Goal: Information Seeking & Learning: Find specific fact

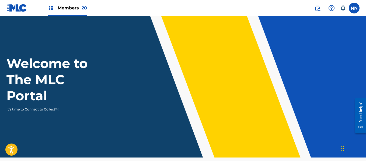
click at [316, 9] on img at bounding box center [317, 8] width 6 height 6
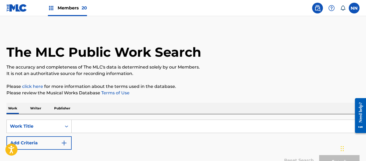
click at [39, 107] on p "Writer" at bounding box center [36, 108] width 14 height 11
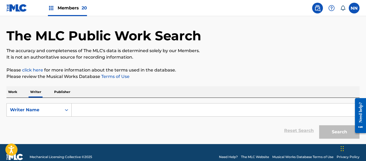
scroll to position [25, 0]
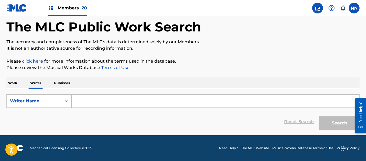
click at [82, 96] on input "Search Form" at bounding box center [215, 101] width 287 height 13
paste input "[PERSON_NAME]"
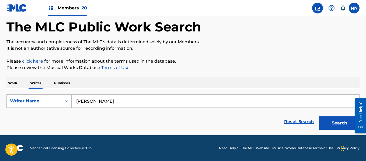
click at [319, 116] on button "Search" at bounding box center [339, 122] width 40 height 13
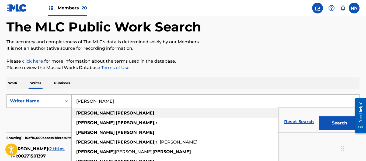
click at [90, 113] on strong "[PERSON_NAME]" at bounding box center [95, 113] width 38 height 5
type input "[PERSON_NAME]"
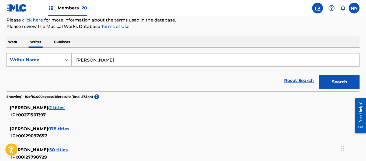
scroll to position [79, 0]
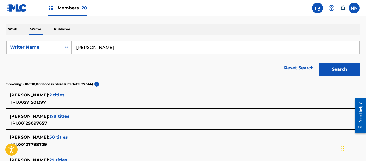
click at [69, 116] on span "178 titles" at bounding box center [59, 116] width 20 height 5
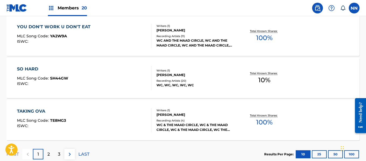
scroll to position [497, 0]
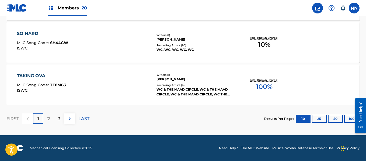
click at [348, 120] on button "100" at bounding box center [351, 119] width 15 height 8
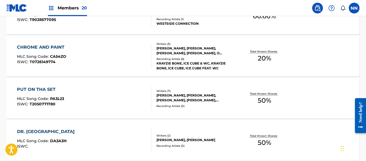
scroll to position [4285, 0]
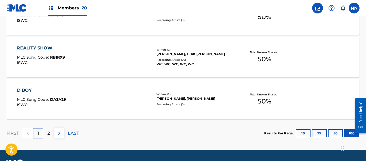
click at [47, 135] on p "2" at bounding box center [48, 133] width 2 height 6
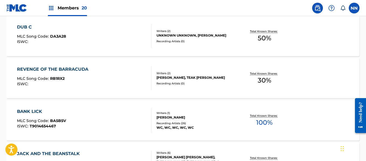
scroll to position [408, 0]
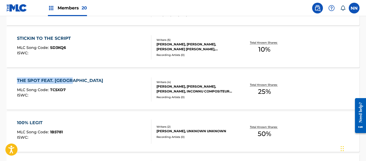
click at [33, 39] on div "STICKIN TO THE SCRIPT" at bounding box center [45, 38] width 56 height 6
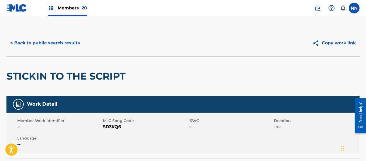
click at [15, 77] on h2 "STICKIN TO THE SCRIPT" at bounding box center [67, 76] width 122 height 12
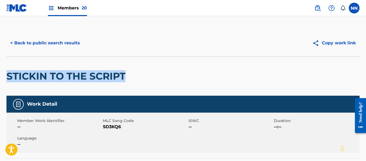
copy h2 "STICKIN TO THE SCRIPT"
click at [29, 43] on button "< Back to public search results" at bounding box center [44, 42] width 77 height 13
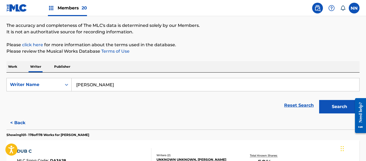
scroll to position [408, 0]
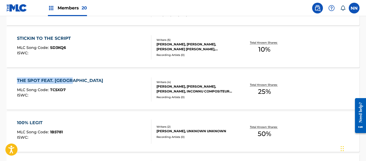
click at [39, 81] on div "THE SPOT FEAT. [GEOGRAPHIC_DATA]" at bounding box center [61, 80] width 89 height 6
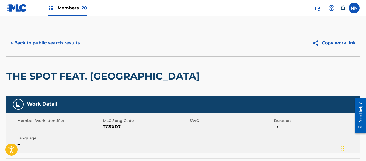
click at [16, 77] on h2 "THE SPOT FEAT. [GEOGRAPHIC_DATA]" at bounding box center [104, 76] width 196 height 12
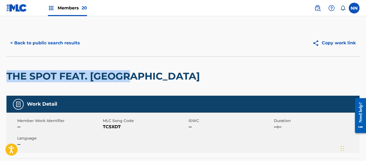
copy h2 "THE SPOT FEAT. [GEOGRAPHIC_DATA]"
click at [29, 43] on button "< Back to public search results" at bounding box center [44, 42] width 77 height 13
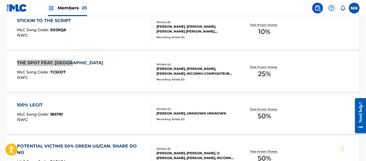
scroll to position [435, 0]
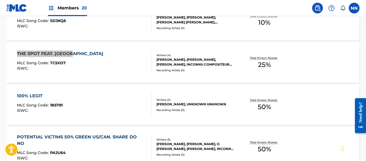
click at [33, 94] on div "100% LEGIT" at bounding box center [40, 96] width 46 height 6
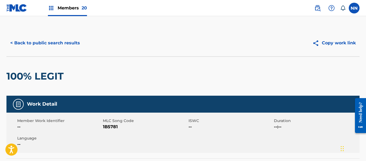
click at [19, 77] on h2 "100% LEGIT" at bounding box center [36, 76] width 60 height 12
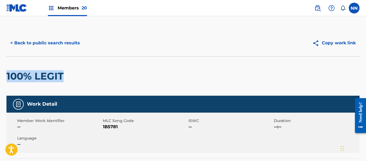
copy h2 "100% LEGIT"
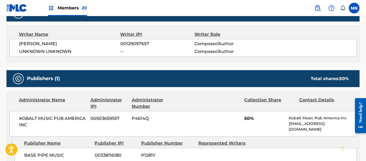
scroll to position [215, 0]
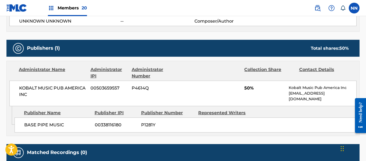
click at [24, 88] on span "KOBALT MUSIC PUB AMERICA INC" at bounding box center [52, 91] width 67 height 13
copy span "KOBALT MUSIC PUB AMERICA INC"
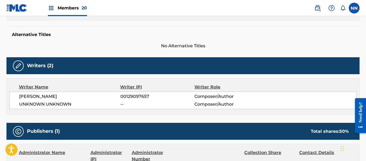
scroll to position [132, 0]
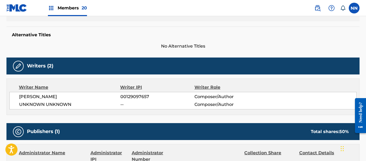
click at [30, 98] on span "[PERSON_NAME]" at bounding box center [69, 97] width 101 height 6
copy span "[PERSON_NAME]"
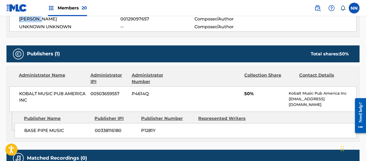
scroll to position [213, 0]
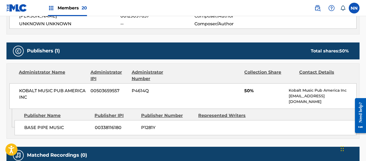
click at [248, 91] on span "50%" at bounding box center [264, 91] width 40 height 6
copy span "50%"
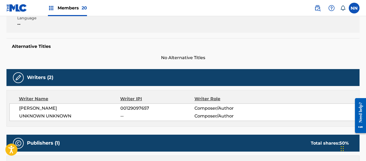
scroll to position [51, 0]
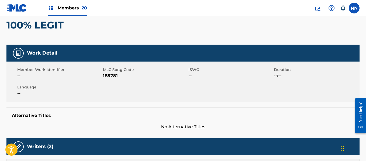
click at [18, 24] on h2 "100% LEGIT" at bounding box center [36, 25] width 60 height 12
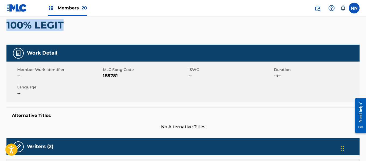
copy h2 "100% LEGIT"
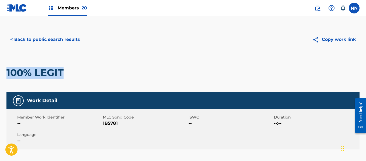
scroll to position [0, 0]
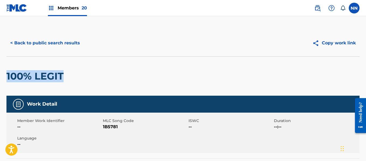
click at [25, 40] on button "< Back to public search results" at bounding box center [44, 42] width 77 height 13
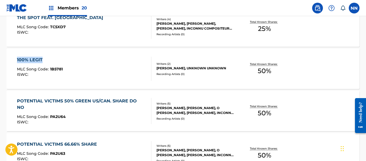
scroll to position [477, 0]
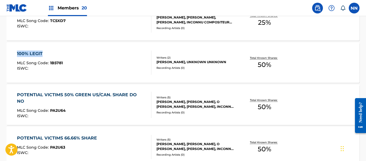
click at [55, 95] on div "POTENTIAL VICTIMS 50% GREEN US/CAN. SHARE DO NO" at bounding box center [81, 98] width 129 height 13
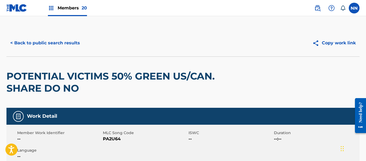
click at [27, 77] on h2 "POTENTIAL VICTIMS 50% GREEN US/CAN. SHARE DO NO" at bounding box center [112, 82] width 212 height 24
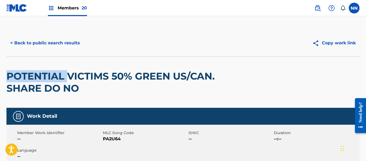
click at [27, 77] on h2 "POTENTIAL VICTIMS 50% GREEN US/CAN. SHARE DO NO" at bounding box center [112, 82] width 212 height 24
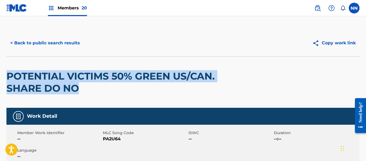
copy h2 "POTENTIAL VICTIMS 50% GREEN US/CAN. SHARE DO NO"
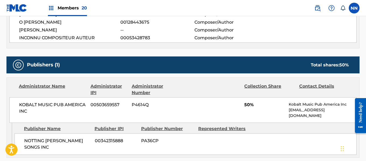
scroll to position [242, 0]
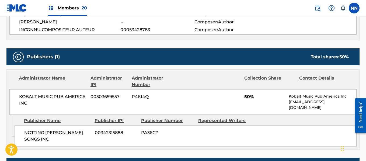
click at [27, 98] on span "KOBALT MUSIC PUB AMERICA INC" at bounding box center [52, 100] width 67 height 13
copy span "KOBALT MUSIC PUB AMERICA INC"
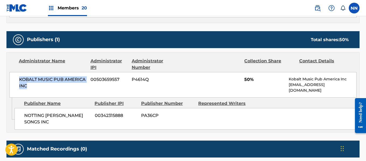
scroll to position [296, 0]
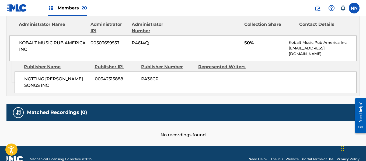
click at [34, 80] on span "NOTTING [PERSON_NAME] SONGS INC" at bounding box center [57, 82] width 66 height 13
copy span "NOTTING [PERSON_NAME] SONGS INC"
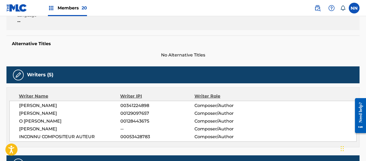
scroll to position [135, 0]
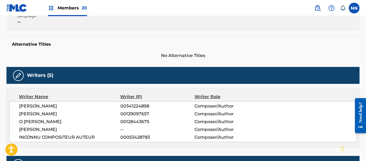
click at [27, 104] on span "[PERSON_NAME]" at bounding box center [69, 106] width 101 height 6
click at [28, 116] on span "[PERSON_NAME]" at bounding box center [69, 114] width 101 height 6
click at [26, 121] on span "O [PERSON_NAME]" at bounding box center [69, 122] width 101 height 6
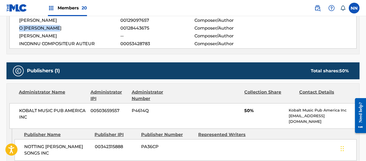
scroll to position [269, 0]
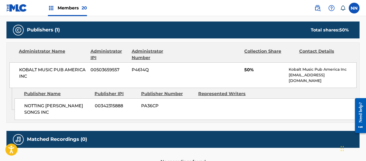
click at [244, 69] on div "KOBALT MUSIC PUB AMERICA INC 00503659557 P4614Q 50% Kobalt Music Pub America In…" at bounding box center [182, 75] width 347 height 26
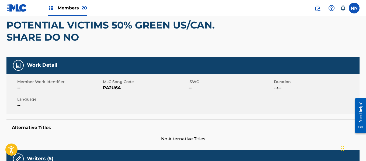
scroll to position [0, 0]
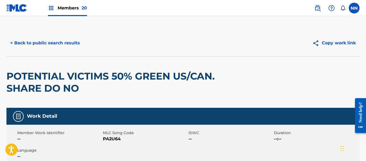
click at [37, 44] on button "< Back to public search results" at bounding box center [44, 42] width 77 height 13
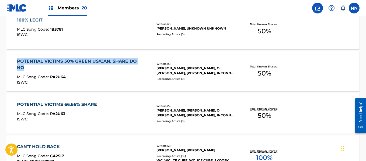
scroll to position [520, 0]
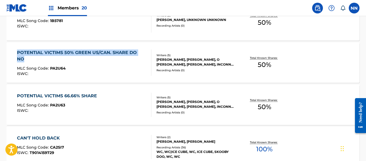
click at [50, 96] on div "POTENTIAL VICTIMS 66.66% SHARE" at bounding box center [58, 96] width 83 height 6
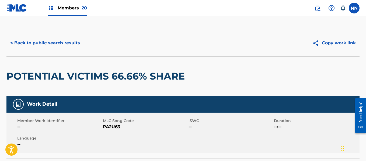
click at [36, 75] on h2 "POTENTIAL VICTIMS 66.66% SHARE" at bounding box center [96, 76] width 181 height 12
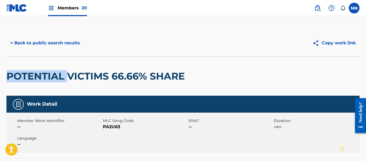
click at [36, 75] on h2 "POTENTIAL VICTIMS 66.66% SHARE" at bounding box center [96, 76] width 181 height 12
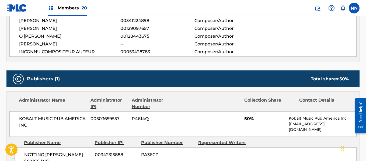
scroll to position [242, 0]
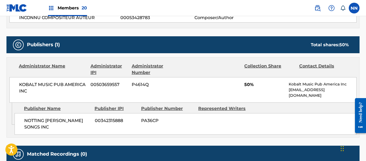
click at [26, 87] on span "KOBALT MUSIC PUB AMERICA INC" at bounding box center [52, 88] width 67 height 13
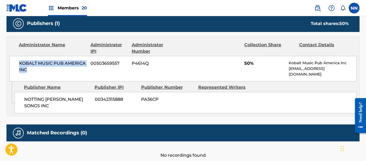
scroll to position [269, 0]
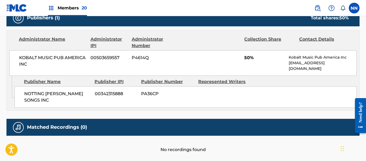
click at [29, 94] on span "NOTTING [PERSON_NAME] SONGS INC" at bounding box center [57, 97] width 66 height 13
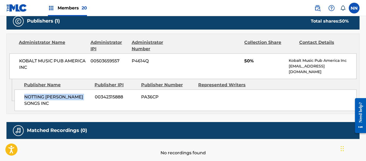
scroll to position [182, 0]
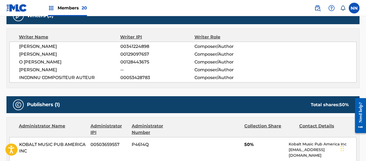
click at [29, 45] on span "[PERSON_NAME]" at bounding box center [69, 46] width 101 height 6
click at [23, 55] on span "[PERSON_NAME]" at bounding box center [69, 54] width 101 height 6
click at [28, 62] on span "O [PERSON_NAME]" at bounding box center [69, 62] width 101 height 6
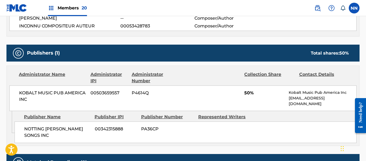
scroll to position [236, 0]
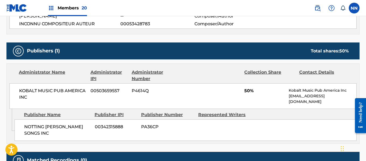
click at [249, 89] on span "50%" at bounding box center [264, 91] width 40 height 6
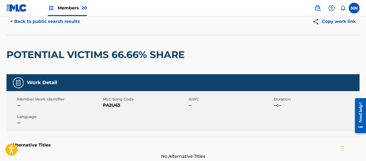
scroll to position [0, 0]
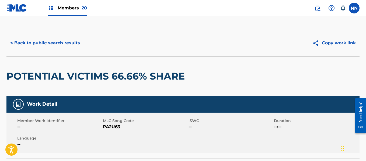
click at [51, 44] on button "< Back to public search results" at bounding box center [44, 42] width 77 height 13
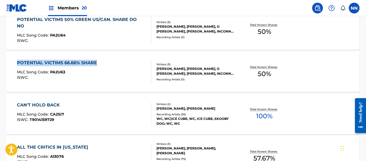
scroll to position [562, 0]
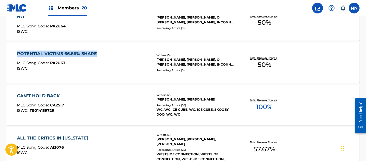
click at [44, 97] on div "CAN'T HOLD BACK" at bounding box center [40, 96] width 47 height 6
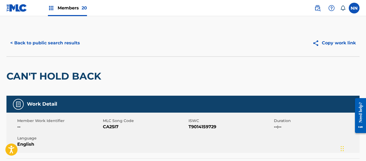
click at [24, 78] on h2 "CAN'T HOLD BACK" at bounding box center [54, 76] width 97 height 12
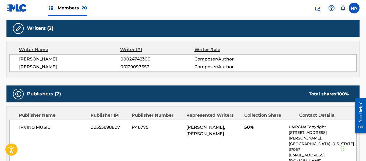
scroll to position [161, 0]
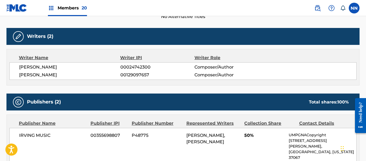
click at [23, 136] on span "IRVING MUSIC" at bounding box center [52, 135] width 67 height 6
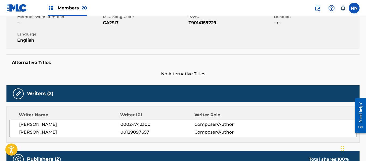
scroll to position [135, 0]
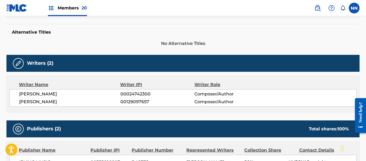
click at [26, 94] on span "[PERSON_NAME]" at bounding box center [69, 94] width 101 height 6
click at [28, 104] on span "[PERSON_NAME]" at bounding box center [69, 102] width 101 height 6
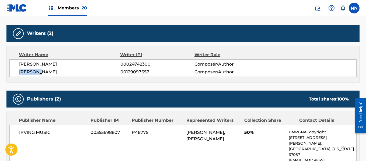
scroll to position [215, 0]
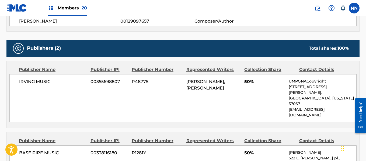
click at [246, 83] on span "50%" at bounding box center [264, 82] width 40 height 6
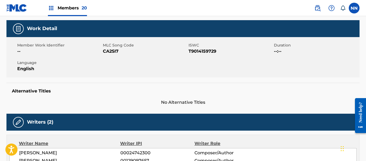
scroll to position [0, 0]
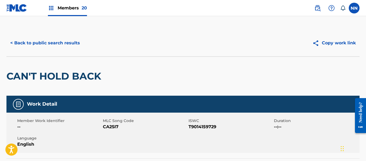
click at [27, 74] on h2 "CAN'T HOLD BACK" at bounding box center [54, 76] width 97 height 12
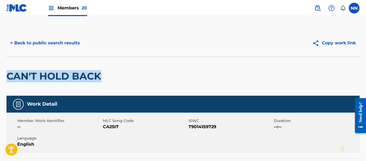
click at [31, 44] on button "< Back to public search results" at bounding box center [44, 42] width 77 height 13
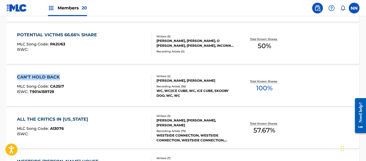
scroll to position [604, 0]
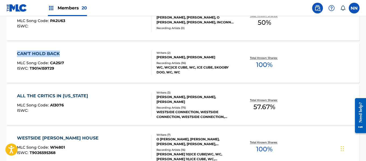
click at [40, 96] on div "ALL THE CRITICS IN [US_STATE]" at bounding box center [54, 96] width 74 height 6
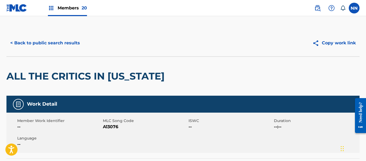
click at [35, 71] on h2 "ALL THE CRITICS IN [US_STATE]" at bounding box center [86, 76] width 161 height 12
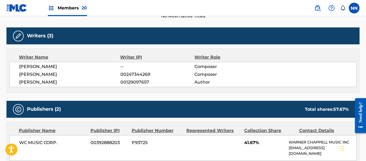
scroll to position [161, 0]
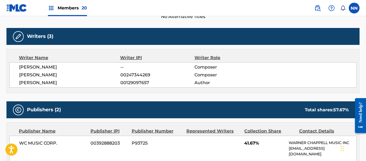
click at [25, 70] on span "[PERSON_NAME]" at bounding box center [69, 67] width 101 height 6
click at [25, 67] on span "[PERSON_NAME]" at bounding box center [69, 67] width 101 height 6
click at [26, 73] on span "[PERSON_NAME]" at bounding box center [69, 75] width 101 height 6
click at [27, 83] on span "[PERSON_NAME]" at bounding box center [69, 83] width 101 height 6
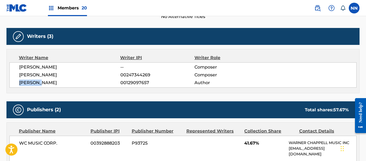
click at [27, 83] on span "[PERSON_NAME]" at bounding box center [69, 83] width 101 height 6
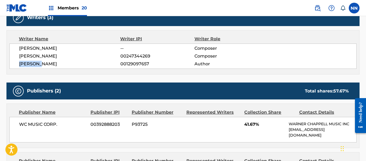
scroll to position [188, 0]
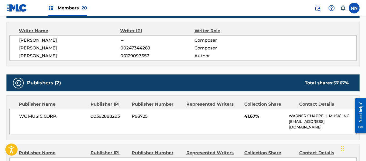
click at [247, 119] on span "41.67%" at bounding box center [264, 116] width 40 height 6
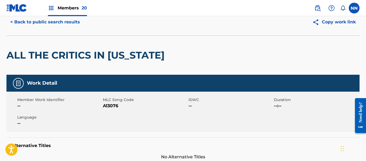
scroll to position [0, 0]
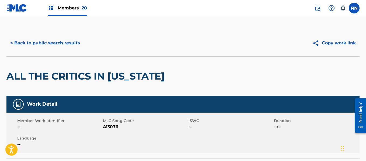
click at [19, 75] on h2 "ALL THE CRITICS IN [US_STATE]" at bounding box center [86, 76] width 161 height 12
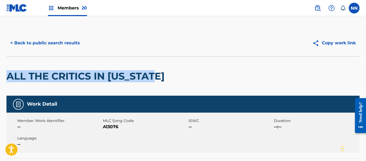
click at [29, 44] on button "< Back to public search results" at bounding box center [44, 42] width 77 height 13
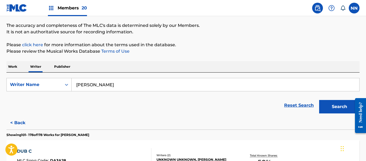
scroll to position [619, 0]
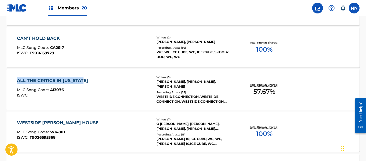
click at [49, 121] on div "WESTSIDE [PERSON_NAME] HOUSE" at bounding box center [59, 123] width 84 height 6
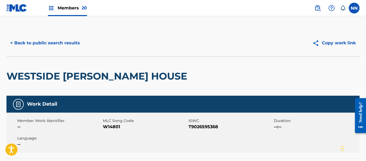
click at [26, 78] on h2 "WESTSIDE [PERSON_NAME] HOUSE" at bounding box center [97, 76] width 183 height 12
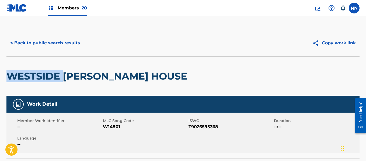
click at [26, 78] on h2 "WESTSIDE [PERSON_NAME] HOUSE" at bounding box center [97, 76] width 183 height 12
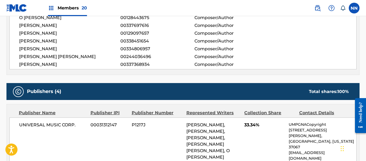
scroll to position [242, 0]
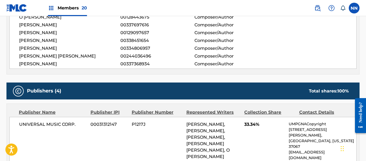
click at [30, 124] on span "UNIVERSAL MUSIC CORP." at bounding box center [52, 124] width 67 height 6
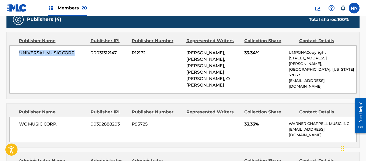
scroll to position [323, 0]
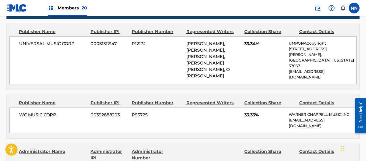
click at [32, 112] on span "WC MUSIC CORP." at bounding box center [52, 115] width 67 height 6
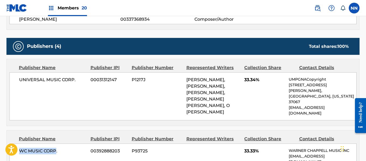
scroll to position [296, 0]
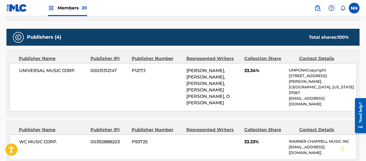
click at [247, 139] on span "33.33%" at bounding box center [264, 142] width 40 height 6
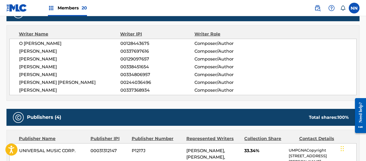
scroll to position [215, 0]
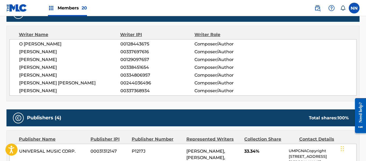
click at [40, 44] on span "O [PERSON_NAME]" at bounding box center [69, 44] width 101 height 6
click at [30, 45] on span "O [PERSON_NAME]" at bounding box center [69, 44] width 101 height 6
click at [39, 52] on span "[PERSON_NAME]" at bounding box center [69, 52] width 101 height 6
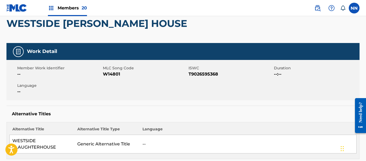
scroll to position [0, 0]
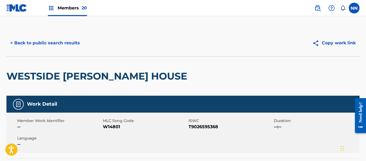
click at [26, 79] on h2 "WESTSIDE [PERSON_NAME] HOUSE" at bounding box center [97, 76] width 183 height 12
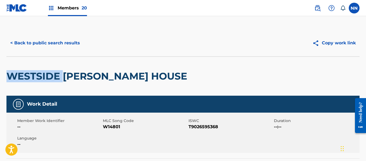
click at [26, 79] on h2 "WESTSIDE [PERSON_NAME] HOUSE" at bounding box center [97, 76] width 183 height 12
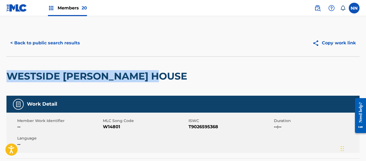
click at [61, 42] on button "< Back to public search results" at bounding box center [44, 42] width 77 height 13
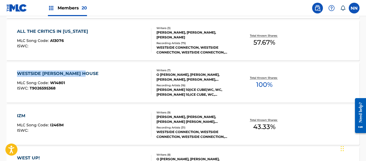
scroll to position [688, 0]
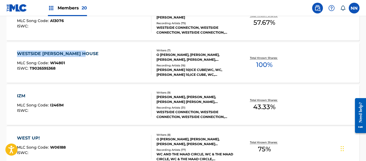
click at [22, 95] on div "IZM" at bounding box center [40, 96] width 47 height 6
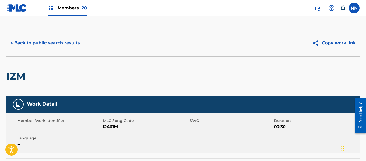
click at [15, 75] on h2 "IZM" at bounding box center [17, 76] width 22 height 12
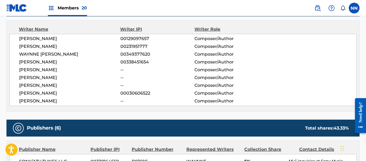
scroll to position [215, 0]
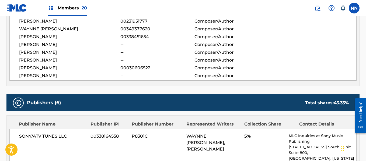
click at [35, 134] on span "SONY/ATV TUNES LLC" at bounding box center [52, 136] width 67 height 6
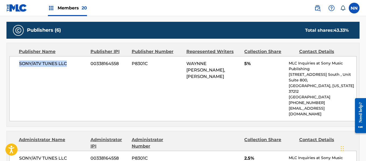
scroll to position [296, 0]
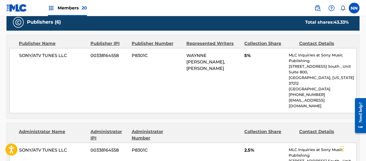
click at [25, 147] on span "SONY/ATV TUNES LLC" at bounding box center [52, 150] width 67 height 6
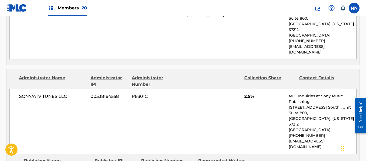
scroll to position [377, 0]
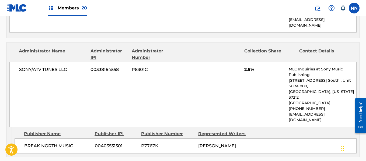
click at [29, 143] on span "BREAK NORTH MUSIC" at bounding box center [57, 146] width 66 height 6
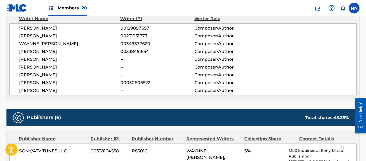
scroll to position [135, 0]
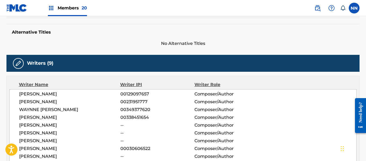
click at [28, 92] on span "[PERSON_NAME]" at bounding box center [69, 94] width 101 height 6
click at [30, 100] on span "[PERSON_NAME]" at bounding box center [69, 102] width 101 height 6
click at [34, 111] on span "WAYNNE [PERSON_NAME]" at bounding box center [69, 110] width 101 height 6
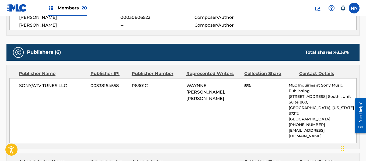
scroll to position [269, 0]
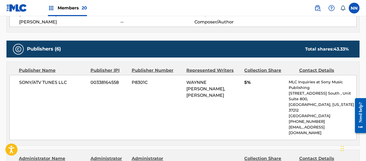
click at [243, 84] on div "SONY/ATV TUNES LLC 00338164558 P8301C WAYNNE [PERSON_NAME], [PERSON_NAME] 5% ML…" at bounding box center [182, 107] width 347 height 65
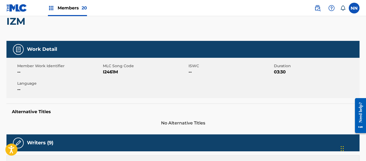
scroll to position [0, 0]
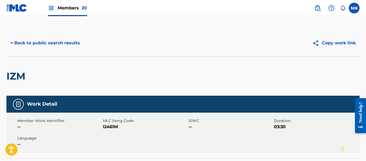
click at [15, 76] on h2 "IZM" at bounding box center [17, 76] width 22 height 12
click at [47, 44] on button "< Back to public search results" at bounding box center [44, 42] width 77 height 13
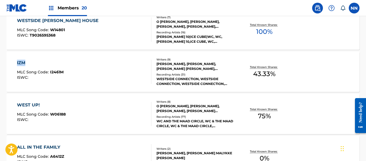
scroll to position [731, 0]
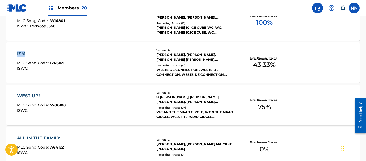
click at [29, 94] on div "WEST UP!" at bounding box center [41, 96] width 49 height 6
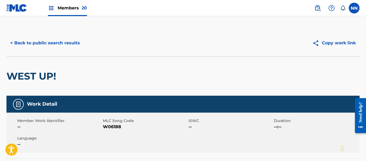
click at [23, 77] on h2 "WEST UP!" at bounding box center [32, 76] width 52 height 12
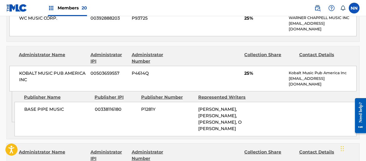
scroll to position [404, 0]
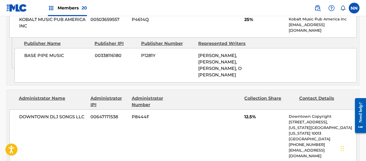
click at [32, 56] on span "BASE PIPE MUSIC" at bounding box center [57, 55] width 66 height 6
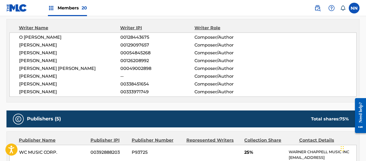
scroll to position [215, 0]
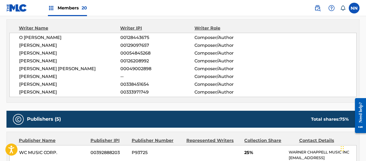
click at [30, 38] on span "O [PERSON_NAME]" at bounding box center [69, 37] width 101 height 6
click at [34, 47] on span "[PERSON_NAME]" at bounding box center [69, 45] width 101 height 6
click at [41, 55] on span "[PERSON_NAME]" at bounding box center [69, 53] width 101 height 6
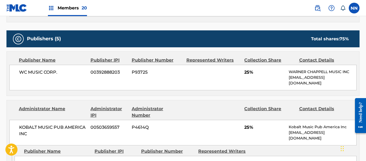
scroll to position [296, 0]
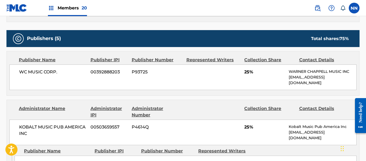
click at [245, 73] on span "25%" at bounding box center [264, 72] width 40 height 6
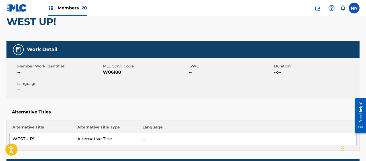
scroll to position [0, 0]
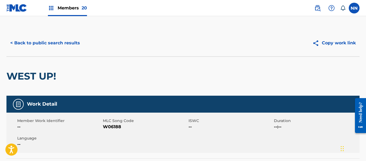
click at [24, 74] on h2 "WEST UP!" at bounding box center [32, 76] width 52 height 12
click at [31, 42] on button "< Back to public search results" at bounding box center [44, 42] width 77 height 13
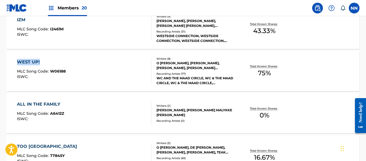
scroll to position [773, 0]
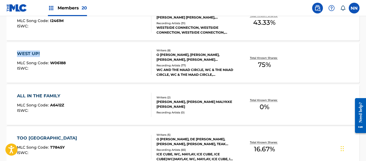
click at [44, 96] on div "ALL IN THE FAMILY" at bounding box center [40, 96] width 47 height 6
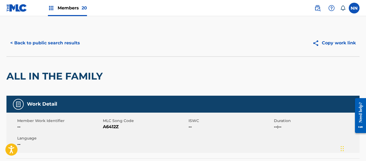
click at [36, 76] on h2 "ALL IN THE FAMILY" at bounding box center [55, 76] width 99 height 12
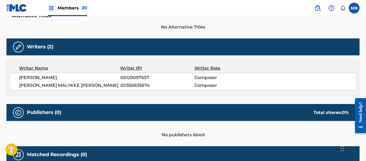
scroll to position [150, 0]
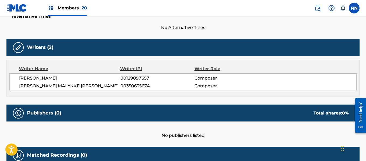
click at [53, 75] on span "[PERSON_NAME]" at bounding box center [69, 78] width 101 height 6
click at [51, 85] on span "[PERSON_NAME] MALYKKE [PERSON_NAME]" at bounding box center [69, 86] width 101 height 6
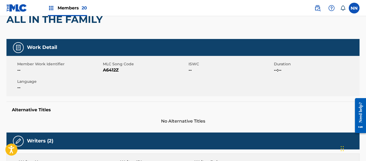
scroll to position [0, 0]
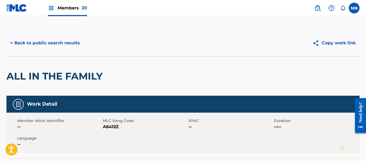
click at [19, 78] on h2 "ALL IN THE FAMILY" at bounding box center [55, 76] width 99 height 12
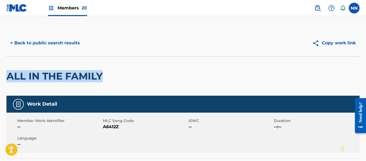
click at [30, 41] on button "< Back to public search results" at bounding box center [44, 42] width 77 height 13
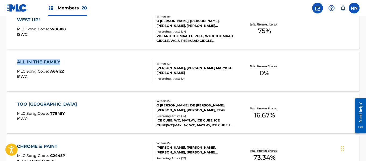
scroll to position [815, 0]
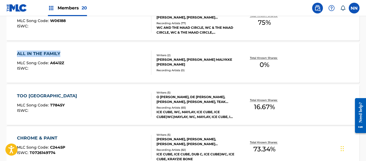
click at [25, 97] on div "TOO [GEOGRAPHIC_DATA]" at bounding box center [48, 96] width 63 height 6
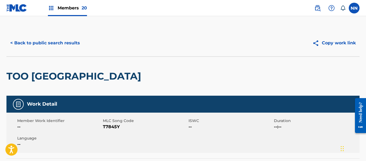
click at [24, 82] on h2 "TOO [GEOGRAPHIC_DATA]" at bounding box center [74, 76] width 137 height 12
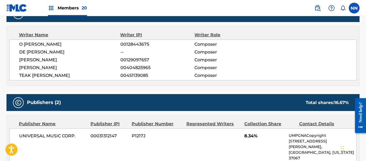
scroll to position [215, 0]
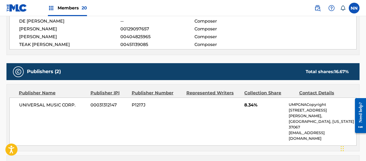
click at [33, 107] on span "UNIVERSAL MUSIC CORP." at bounding box center [52, 105] width 67 height 6
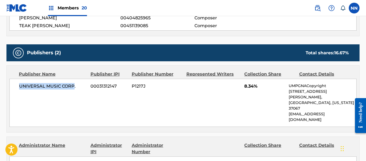
scroll to position [242, 0]
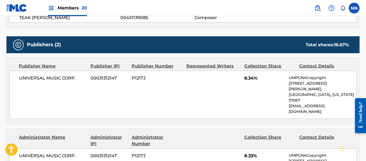
click at [32, 153] on span "UNIVERSAL MUSIC CORP." at bounding box center [52, 156] width 67 height 6
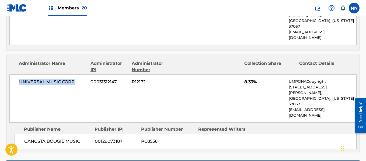
scroll to position [323, 0]
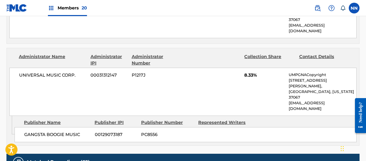
click at [35, 132] on span "GANGSTA BOOGIE MUSIC" at bounding box center [57, 135] width 66 height 6
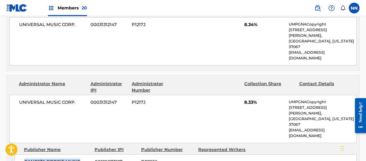
scroll to position [242, 0]
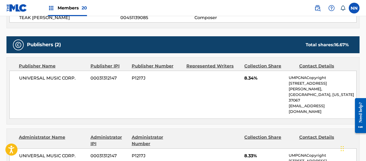
click at [244, 79] on span "8.34%" at bounding box center [264, 78] width 40 height 6
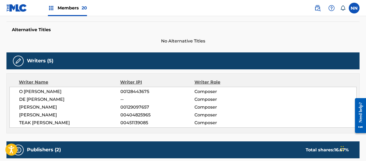
scroll to position [135, 0]
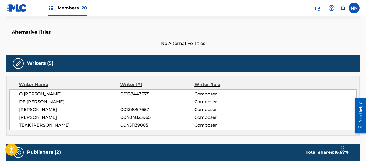
click at [54, 95] on span "O [PERSON_NAME]" at bounding box center [69, 94] width 101 height 6
click at [50, 98] on div "O [PERSON_NAME] 00128443675 Composer DE [PERSON_NAME] -- Composer [PERSON_NAME]…" at bounding box center [182, 109] width 347 height 41
click at [42, 108] on span "[PERSON_NAME]" at bounding box center [69, 110] width 101 height 6
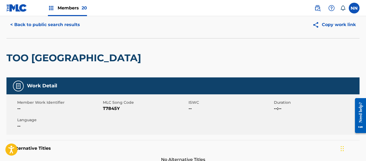
scroll to position [0, 0]
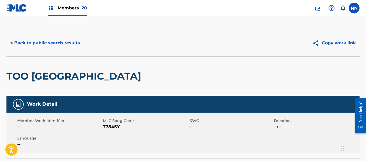
click at [36, 75] on h2 "TOO [GEOGRAPHIC_DATA]" at bounding box center [74, 76] width 137 height 12
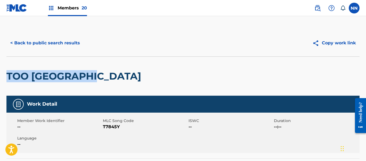
click at [47, 43] on button "< Back to public search results" at bounding box center [44, 42] width 77 height 13
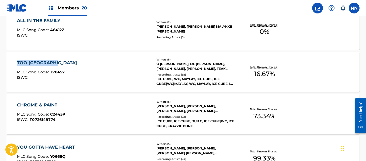
scroll to position [857, 0]
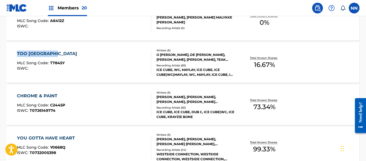
click at [33, 95] on div "CHROME & PAINT" at bounding box center [41, 96] width 48 height 6
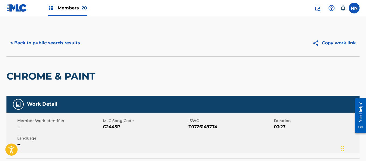
click at [27, 77] on h2 "CHROME & PAINT" at bounding box center [51, 76] width 91 height 12
drag, startPoint x: 27, startPoint y: 77, endPoint x: 25, endPoint y: 82, distance: 6.1
click at [26, 79] on h2 "CHROME & PAINT" at bounding box center [51, 76] width 91 height 12
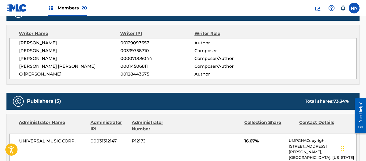
scroll to position [215, 0]
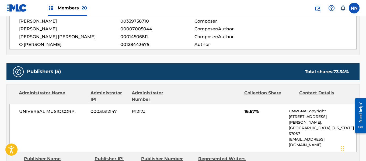
click at [28, 111] on span "UNIVERSAL MUSIC CORP." at bounding box center [52, 111] width 67 height 6
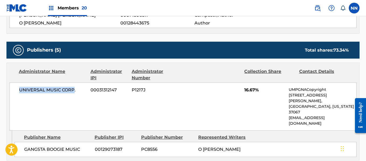
scroll to position [269, 0]
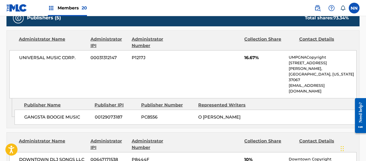
click at [31, 114] on span "GANGSTA BOOGIE MUSIC" at bounding box center [57, 117] width 66 height 6
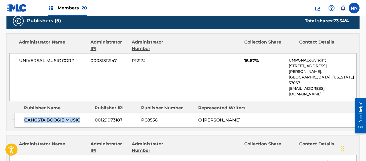
scroll to position [296, 0]
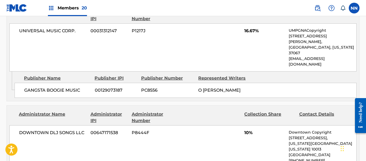
click at [31, 130] on span "DOWNTOWN DLJ SONGS LLC" at bounding box center [52, 133] width 67 height 6
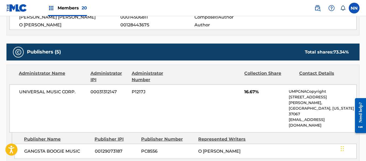
scroll to position [242, 0]
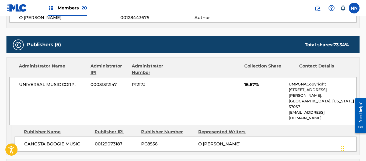
click at [244, 84] on span "16.67%" at bounding box center [264, 85] width 40 height 6
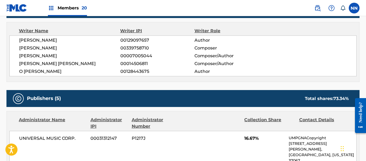
click at [23, 41] on span "[PERSON_NAME]" at bounding box center [69, 40] width 101 height 6
click at [23, 49] on span "[PERSON_NAME]" at bounding box center [69, 48] width 101 height 6
click at [27, 55] on span "[PERSON_NAME]" at bounding box center [69, 56] width 101 height 6
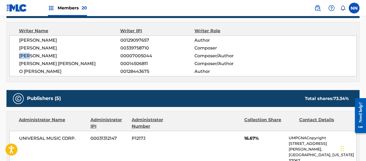
click at [27, 55] on span "[PERSON_NAME]" at bounding box center [69, 56] width 101 height 6
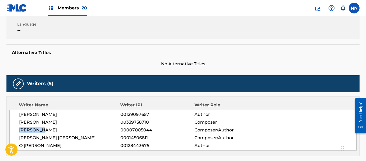
scroll to position [27, 0]
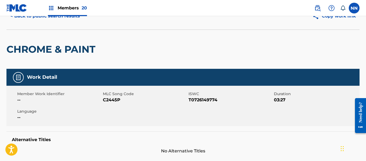
click at [35, 48] on h2 "CHROME & PAINT" at bounding box center [51, 49] width 91 height 12
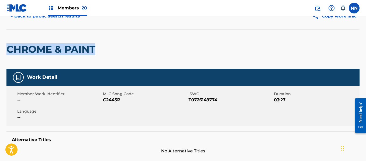
scroll to position [0, 0]
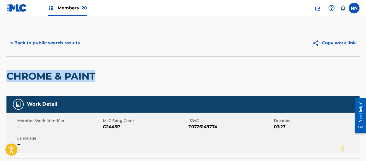
click at [30, 44] on button "< Back to public search results" at bounding box center [44, 42] width 77 height 13
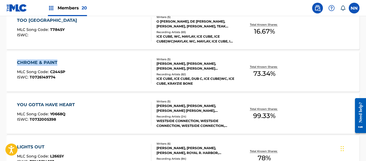
scroll to position [900, 0]
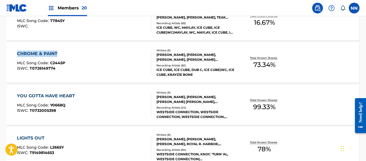
click at [47, 94] on div "YOU GOTTA HAVE HEART" at bounding box center [47, 96] width 61 height 6
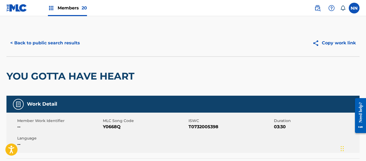
click at [45, 77] on h2 "YOU GOTTA HAVE HEART" at bounding box center [71, 76] width 130 height 12
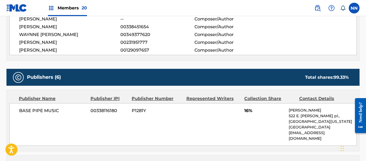
scroll to position [215, 0]
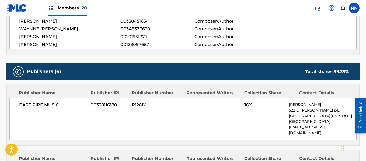
click at [32, 104] on span "BASE PIPE MUSIC" at bounding box center [52, 105] width 67 height 6
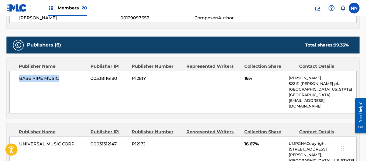
scroll to position [242, 0]
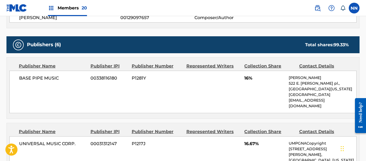
click at [29, 141] on span "UNIVERSAL MUSIC CORP." at bounding box center [52, 144] width 67 height 6
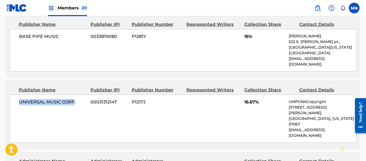
scroll to position [323, 0]
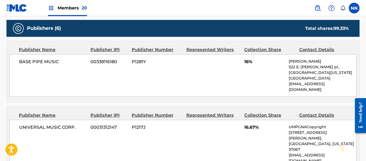
scroll to position [188, 0]
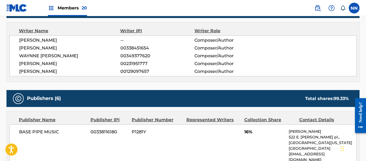
click at [28, 40] on span "[PERSON_NAME]" at bounding box center [69, 40] width 101 height 6
click at [23, 51] on span "[PERSON_NAME]" at bounding box center [69, 48] width 101 height 6
click at [26, 58] on span "WAYNNE [PERSON_NAME]" at bounding box center [69, 56] width 101 height 6
click at [245, 131] on span "16%" at bounding box center [264, 132] width 40 height 6
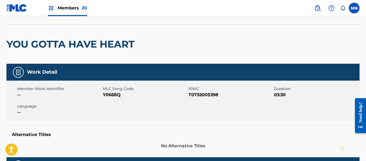
scroll to position [0, 0]
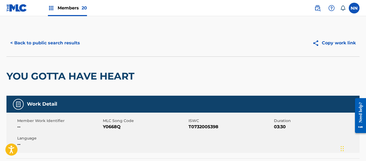
click at [22, 76] on h2 "YOU GOTTA HAVE HEART" at bounding box center [71, 76] width 130 height 12
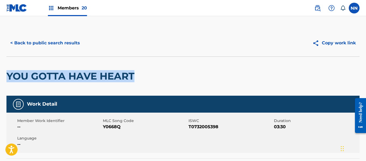
click at [28, 44] on button "< Back to public search results" at bounding box center [44, 42] width 77 height 13
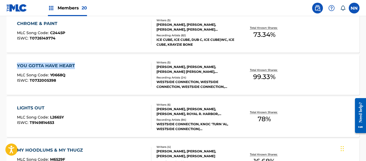
scroll to position [942, 0]
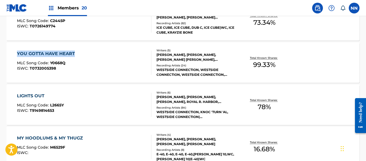
click at [32, 94] on div "LIGHTS OUT" at bounding box center [40, 96] width 47 height 6
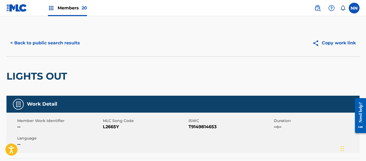
click at [28, 75] on h2 "LIGHTS OUT" at bounding box center [37, 76] width 63 height 12
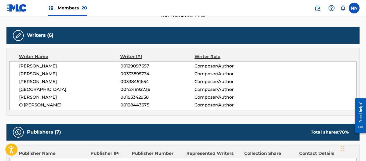
scroll to position [161, 0]
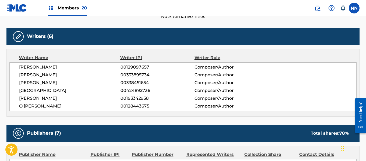
click at [28, 68] on span "[PERSON_NAME]" at bounding box center [69, 67] width 101 height 6
click at [26, 75] on span "[PERSON_NAME]" at bounding box center [69, 75] width 101 height 6
click at [25, 83] on span "[PERSON_NAME]" at bounding box center [69, 83] width 101 height 6
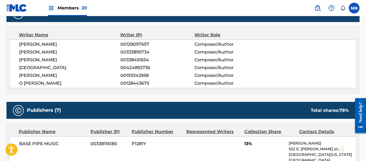
scroll to position [215, 0]
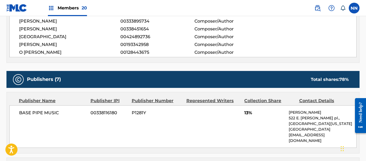
click at [245, 113] on span "13%" at bounding box center [264, 113] width 40 height 6
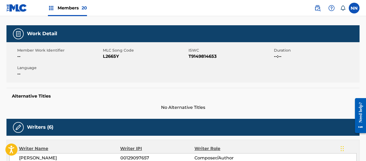
scroll to position [0, 0]
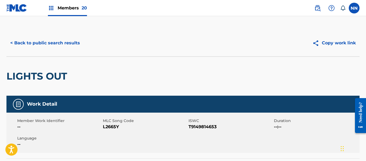
click at [19, 76] on h2 "LIGHTS OUT" at bounding box center [37, 76] width 63 height 12
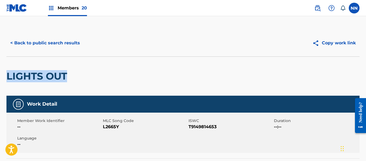
click at [38, 44] on button "< Back to public search results" at bounding box center [44, 42] width 77 height 13
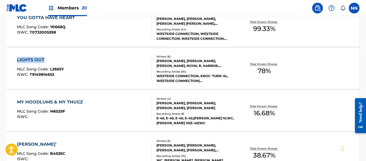
scroll to position [984, 0]
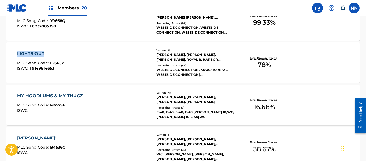
click at [49, 94] on div "MY HOODLUMS & MY THUGZ" at bounding box center [51, 96] width 69 height 6
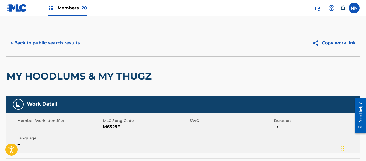
click at [45, 77] on h2 "MY HOODLUMS & MY THUGZ" at bounding box center [80, 76] width 148 height 12
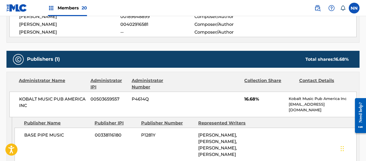
scroll to position [242, 0]
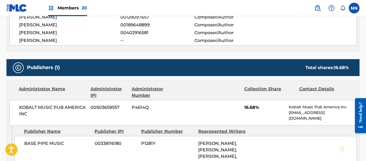
click at [25, 106] on span "KOBALT MUSIC PUB AMERICA INC" at bounding box center [52, 110] width 67 height 13
click at [245, 109] on span "16.68%" at bounding box center [264, 107] width 40 height 6
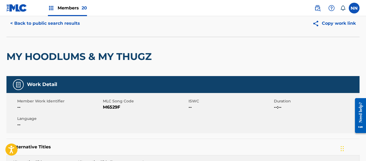
scroll to position [0, 0]
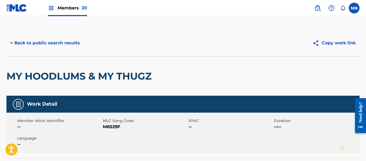
click at [25, 78] on h2 "MY HOODLUMS & MY THUGZ" at bounding box center [80, 76] width 148 height 12
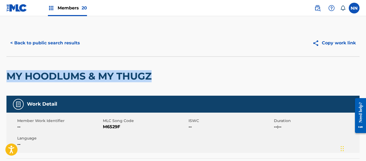
click at [30, 41] on button "< Back to public search results" at bounding box center [44, 42] width 77 height 13
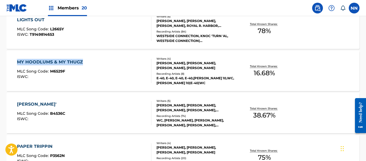
scroll to position [1026, 0]
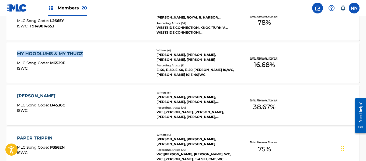
click at [24, 95] on div "[PERSON_NAME]'" at bounding box center [41, 96] width 48 height 6
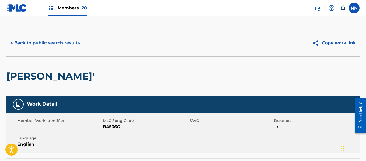
click at [23, 76] on h2 "[PERSON_NAME]'" at bounding box center [51, 76] width 90 height 12
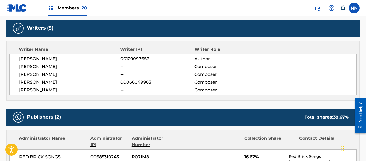
scroll to position [215, 0]
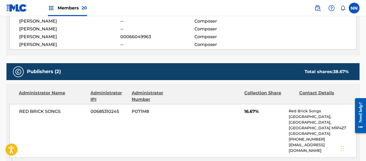
click at [29, 110] on span "RED BRICK SONGS" at bounding box center [52, 111] width 67 height 6
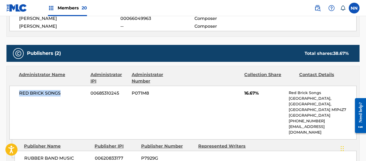
scroll to position [242, 0]
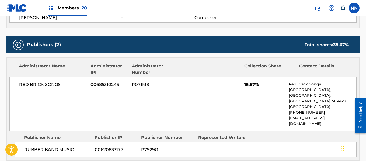
click at [29, 147] on span "RUBBER BAND MUSIC" at bounding box center [57, 150] width 66 height 6
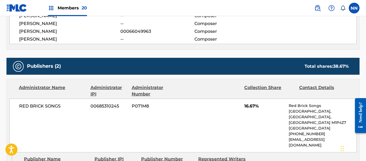
scroll to position [215, 0]
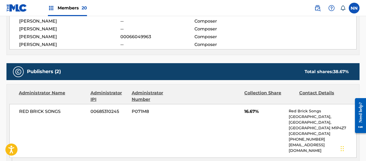
click at [248, 114] on span "16.67%" at bounding box center [264, 111] width 40 height 6
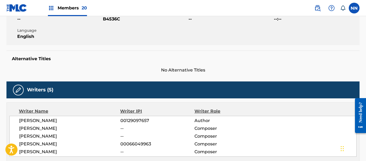
scroll to position [108, 0]
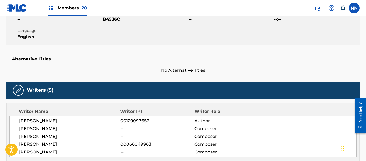
click at [53, 121] on span "[PERSON_NAME]" at bounding box center [69, 121] width 101 height 6
click at [50, 128] on span "[PERSON_NAME]" at bounding box center [69, 129] width 101 height 6
click at [41, 135] on span "[PERSON_NAME]" at bounding box center [69, 136] width 101 height 6
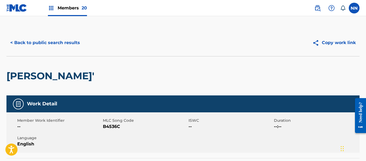
scroll to position [0, 0]
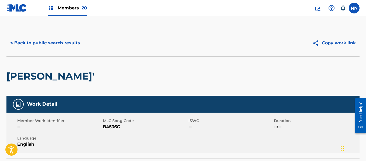
click at [26, 73] on h2 "[PERSON_NAME]'" at bounding box center [51, 76] width 90 height 12
click at [41, 40] on button "< Back to public search results" at bounding box center [44, 42] width 77 height 13
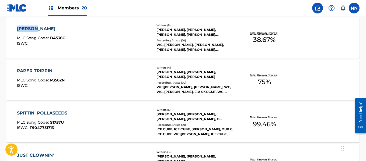
scroll to position [1096, 0]
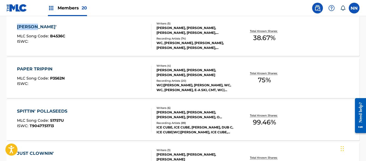
click at [40, 69] on div "PAPER TRIPPIN" at bounding box center [41, 69] width 48 height 6
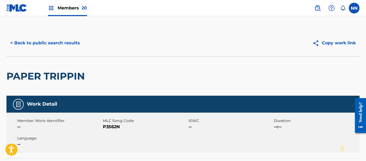
click at [41, 76] on h2 "PAPER TRIPPIN" at bounding box center [46, 76] width 81 height 12
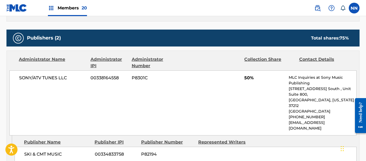
scroll to position [242, 0]
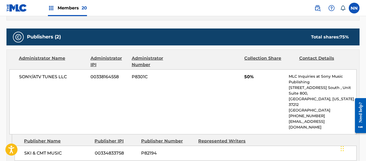
click at [31, 81] on div "SONY/ATV TUNES LLC 00338164558 P8301C 50% MLC Inquiries at Sony Music Publishin…" at bounding box center [182, 101] width 347 height 65
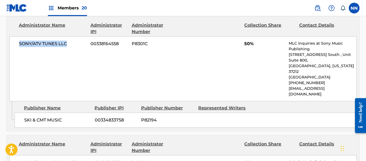
scroll to position [296, 0]
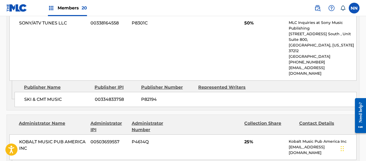
click at [32, 96] on span "SKI & CMT MUSIC" at bounding box center [57, 99] width 66 height 6
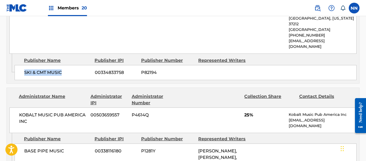
scroll to position [350, 0]
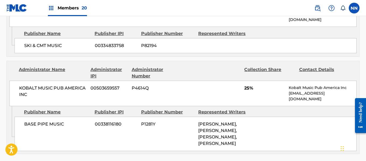
click at [29, 121] on span "BASE PIPE MUSIC" at bounding box center [57, 124] width 66 height 6
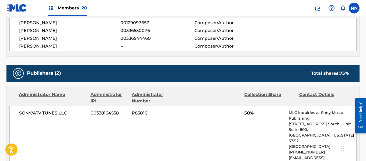
scroll to position [215, 0]
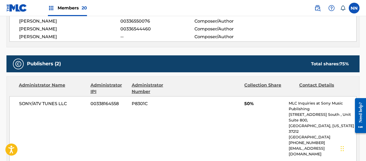
click at [244, 103] on span "50%" at bounding box center [264, 104] width 40 height 6
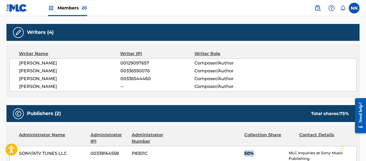
scroll to position [161, 0]
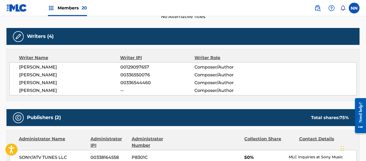
click at [32, 66] on span "[PERSON_NAME]" at bounding box center [69, 67] width 101 height 6
click at [33, 73] on span "[PERSON_NAME]" at bounding box center [69, 75] width 101 height 6
click at [36, 83] on span "[PERSON_NAME]" at bounding box center [69, 83] width 101 height 6
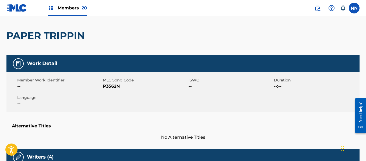
scroll to position [27, 0]
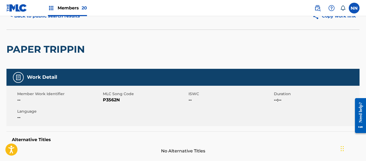
click at [24, 55] on h2 "PAPER TRIPPIN" at bounding box center [46, 49] width 81 height 12
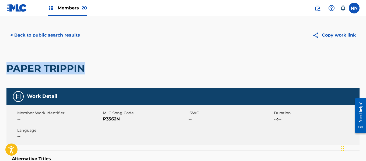
scroll to position [0, 0]
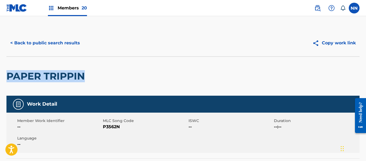
click at [36, 42] on button "< Back to public search results" at bounding box center [44, 42] width 77 height 13
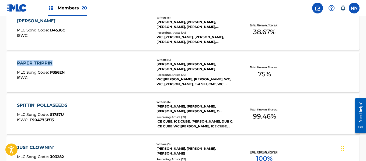
scroll to position [1111, 0]
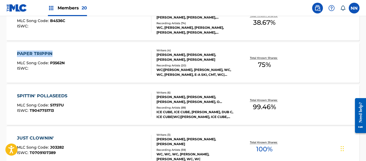
click at [40, 94] on div "SPITTIN' POLLASEEDS" at bounding box center [43, 96] width 53 height 6
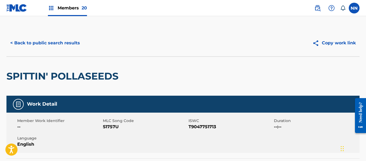
click at [18, 82] on h2 "SPITTIN' POLLASEEDS" at bounding box center [63, 76] width 115 height 12
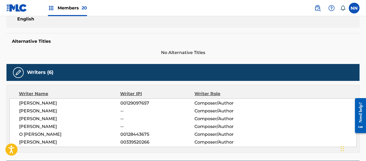
scroll to position [135, 0]
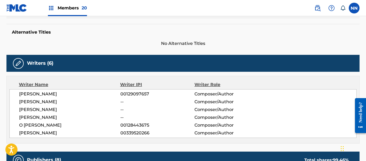
click at [28, 93] on span "[PERSON_NAME]" at bounding box center [69, 94] width 101 height 6
click at [27, 103] on span "[PERSON_NAME]" at bounding box center [69, 102] width 101 height 6
click at [25, 109] on span "[PERSON_NAME]" at bounding box center [69, 110] width 101 height 6
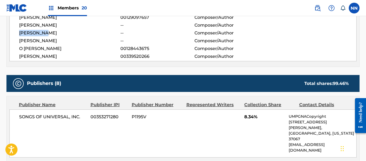
scroll to position [242, 0]
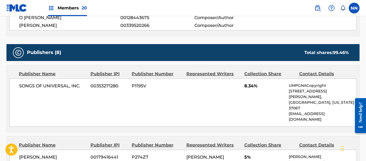
click at [241, 88] on div "SONGS OF UNIVERSAL, INC. 00353271280 P1195V 8.34% UMPGNACopyright [STREET_ADDRE…" at bounding box center [182, 103] width 347 height 48
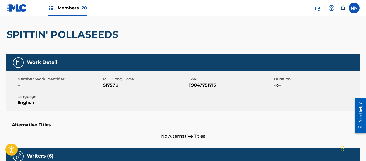
scroll to position [0, 0]
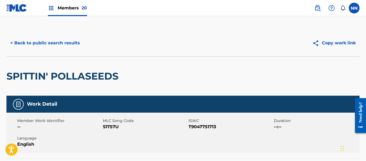
click at [15, 76] on h2 "SPITTIN' POLLASEEDS" at bounding box center [63, 76] width 115 height 12
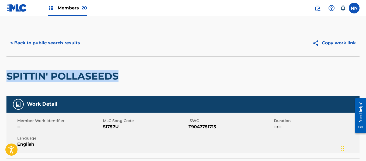
click at [38, 43] on button "< Back to public search results" at bounding box center [44, 42] width 77 height 13
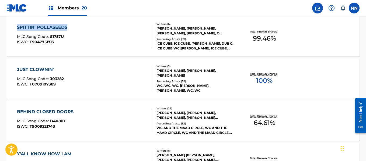
scroll to position [1180, 0]
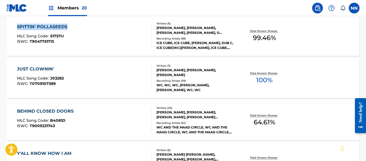
click at [34, 66] on div "JUST CLOWNIN'" at bounding box center [40, 69] width 47 height 6
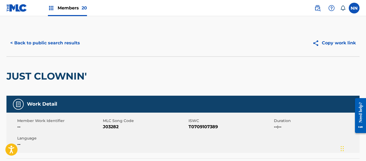
click at [34, 72] on h2 "JUST CLOWNIN'" at bounding box center [47, 76] width 83 height 12
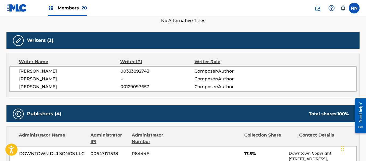
scroll to position [188, 0]
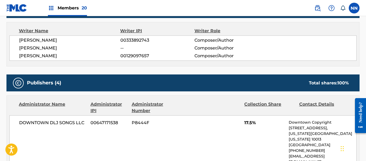
click at [33, 125] on span "DOWNTOWN DLJ SONGS LLC" at bounding box center [52, 123] width 67 height 6
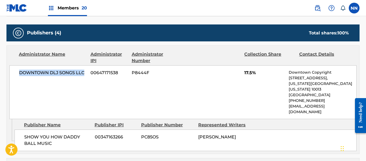
scroll to position [296, 0]
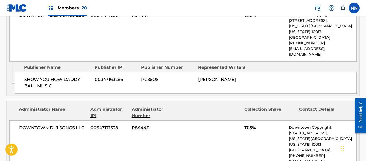
click at [36, 76] on span "SHOW YOU HOW DADDY BALL MUSIC" at bounding box center [57, 82] width 66 height 13
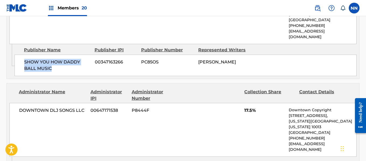
scroll to position [323, 0]
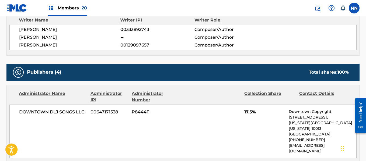
scroll to position [135, 0]
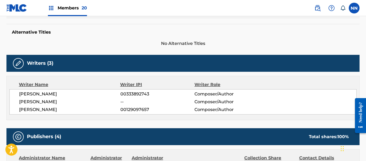
click at [26, 93] on span "[PERSON_NAME]" at bounding box center [69, 94] width 101 height 6
click at [30, 104] on span "[PERSON_NAME]" at bounding box center [69, 102] width 101 height 6
click at [30, 105] on div "[PERSON_NAME] 00333892743 Composer/Author [PERSON_NAME] -- Composer/Author [PER…" at bounding box center [182, 101] width 347 height 25
click at [32, 109] on span "[PERSON_NAME]" at bounding box center [69, 110] width 101 height 6
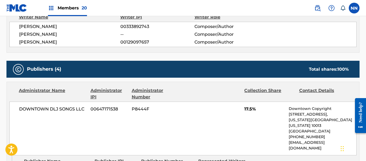
scroll to position [215, 0]
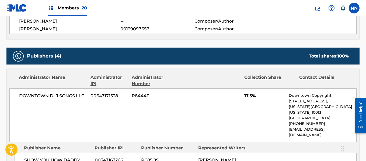
click at [247, 96] on span "17.5%" at bounding box center [264, 96] width 40 height 6
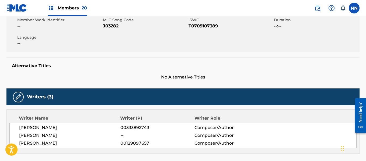
scroll to position [0, 0]
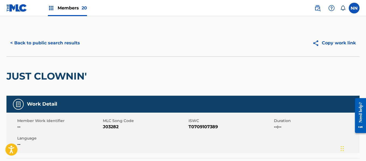
click at [25, 73] on h2 "JUST CLOWNIN'" at bounding box center [47, 76] width 83 height 12
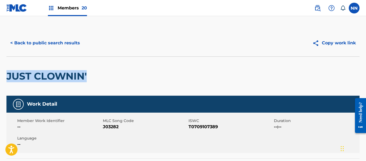
click at [26, 44] on button "< Back to public search results" at bounding box center [44, 42] width 77 height 13
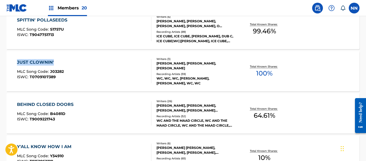
scroll to position [1195, 0]
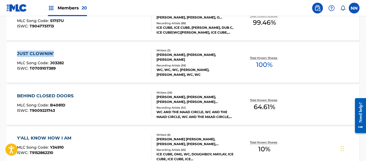
click at [38, 96] on div "BEHIND CLOSED DOORS" at bounding box center [46, 96] width 59 height 6
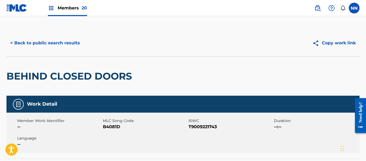
click at [37, 72] on h2 "BEHIND CLOSED DOORS" at bounding box center [70, 76] width 128 height 12
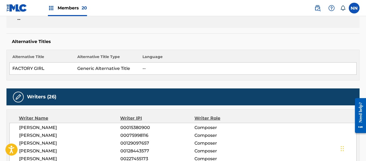
scroll to position [135, 0]
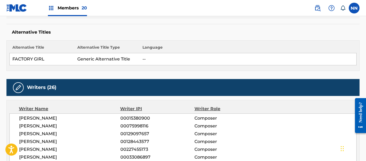
click at [28, 117] on span "[PERSON_NAME]" at bounding box center [69, 118] width 101 height 6
click at [30, 126] on span "[PERSON_NAME]" at bounding box center [69, 126] width 101 height 6
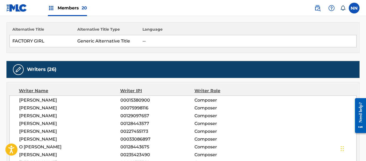
scroll to position [161, 0]
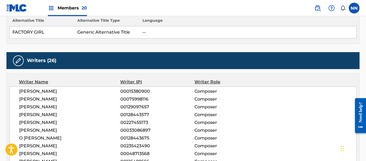
click at [28, 105] on span "[PERSON_NAME]" at bounding box center [69, 107] width 101 height 6
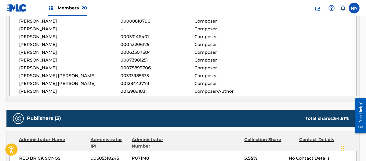
scroll to position [404, 0]
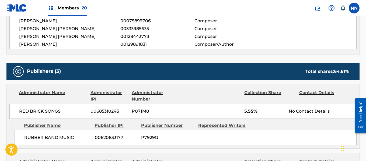
click at [243, 114] on div "RED BRICK SONGS 00685310245 P071M8 5.55% No Contact Details" at bounding box center [182, 111] width 347 height 15
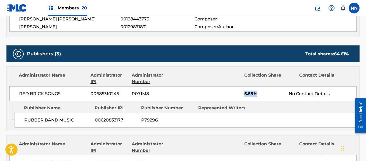
scroll to position [430, 0]
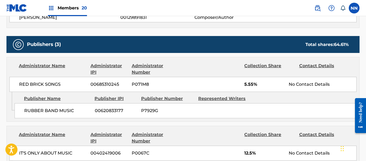
click at [35, 113] on span "RUBBER BAND MUSIC" at bounding box center [57, 111] width 66 height 6
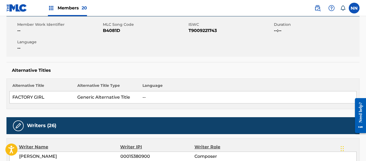
scroll to position [0, 0]
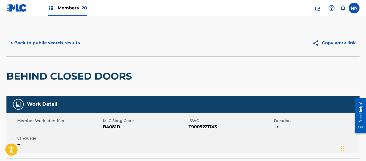
click at [23, 77] on h2 "BEHIND CLOSED DOORS" at bounding box center [70, 76] width 128 height 12
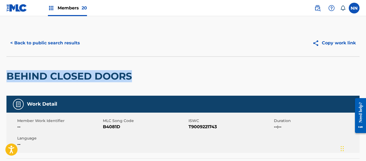
click at [43, 42] on button "< Back to public search results" at bounding box center [44, 42] width 77 height 13
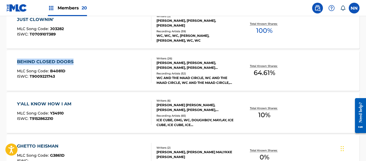
scroll to position [1238, 0]
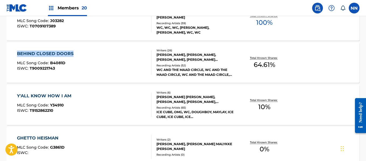
click at [46, 93] on div "Y'ALL KNOW HOW I AM" at bounding box center [45, 96] width 57 height 6
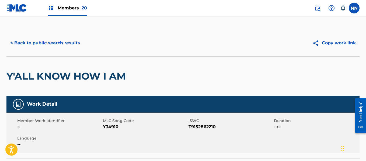
click at [43, 76] on h2 "Y'ALL KNOW HOW I AM" at bounding box center [67, 76] width 122 height 12
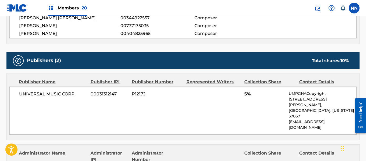
scroll to position [242, 0]
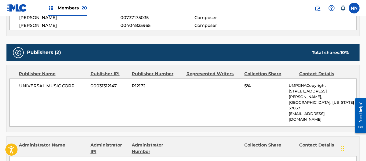
click at [38, 87] on span "UNIVERSAL MUSIC CORP." at bounding box center [52, 86] width 67 height 6
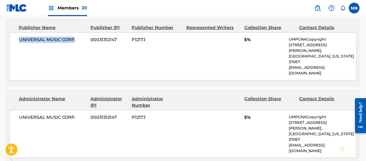
scroll to position [296, 0]
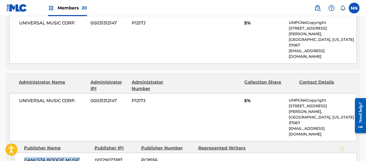
scroll to position [242, 0]
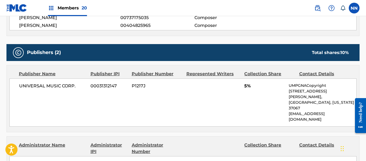
click at [245, 86] on span "5%" at bounding box center [264, 86] width 40 height 6
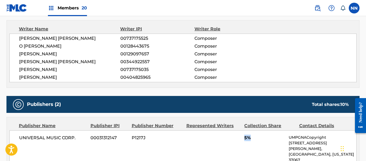
scroll to position [188, 0]
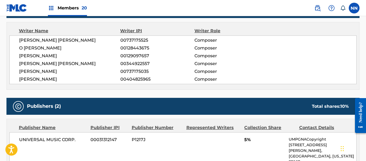
click at [48, 41] on span "[PERSON_NAME] [PERSON_NAME]" at bounding box center [69, 40] width 101 height 6
click at [41, 38] on span "[PERSON_NAME] [PERSON_NAME]" at bounding box center [69, 40] width 101 height 6
click at [43, 46] on span "O [PERSON_NAME]" at bounding box center [69, 48] width 101 height 6
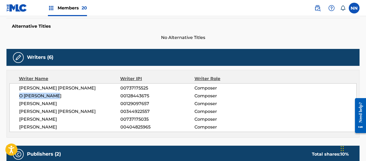
scroll to position [54, 0]
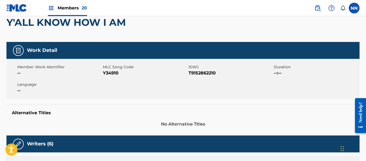
click at [21, 20] on h2 "Y'ALL KNOW HOW I AM" at bounding box center [67, 22] width 122 height 12
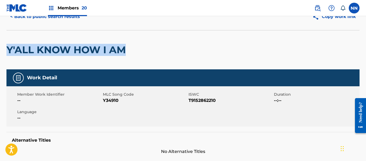
scroll to position [0, 0]
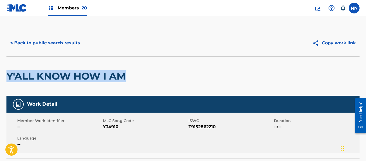
click at [44, 46] on button "< Back to public search results" at bounding box center [44, 42] width 77 height 13
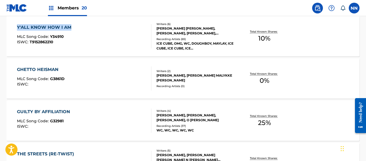
scroll to position [1307, 0]
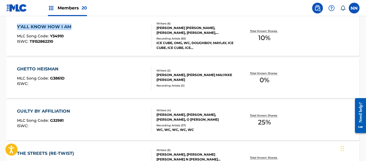
click at [41, 67] on div "GHETTO HEISMAN" at bounding box center [41, 69] width 48 height 6
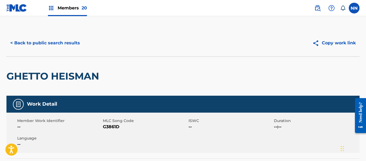
click at [38, 71] on h2 "GHETTO HEISMAN" at bounding box center [53, 76] width 95 height 12
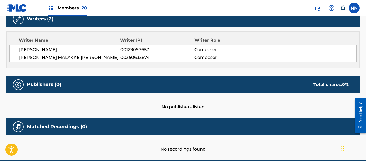
scroll to position [188, 0]
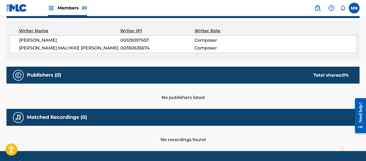
click at [30, 41] on span "[PERSON_NAME]" at bounding box center [69, 40] width 101 height 6
click at [38, 48] on span "[PERSON_NAME] MALYKKE [PERSON_NAME]" at bounding box center [69, 48] width 101 height 6
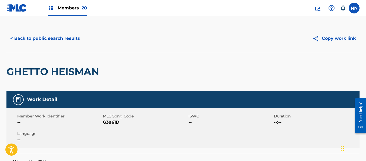
scroll to position [0, 0]
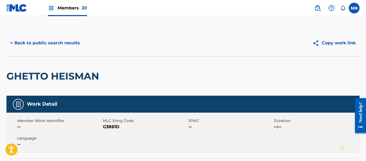
click at [32, 76] on h2 "GHETTO HEISMAN" at bounding box center [53, 76] width 95 height 12
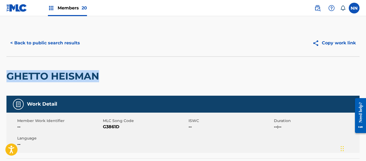
click at [34, 43] on button "< Back to public search results" at bounding box center [44, 42] width 77 height 13
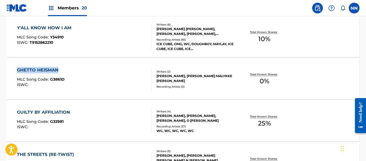
scroll to position [1322, 0]
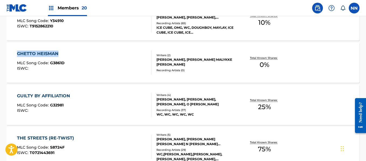
click at [45, 94] on div "GUILTY BY AFFILIATION" at bounding box center [45, 96] width 56 height 6
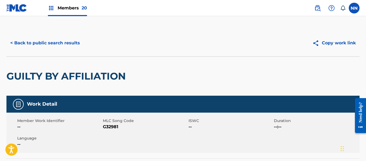
click at [37, 74] on h2 "GUILTY BY AFFILIATION" at bounding box center [67, 76] width 122 height 12
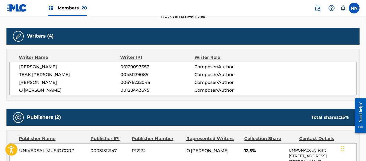
scroll to position [161, 0]
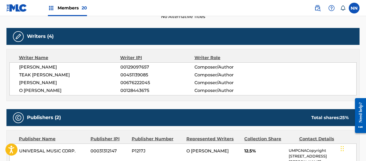
click at [28, 68] on span "[PERSON_NAME]" at bounding box center [69, 67] width 101 height 6
click at [29, 76] on span "TEAK [PERSON_NAME]" at bounding box center [69, 75] width 101 height 6
click at [36, 82] on span "[PERSON_NAME]" at bounding box center [69, 83] width 101 height 6
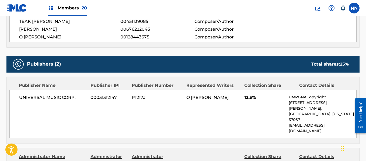
scroll to position [215, 0]
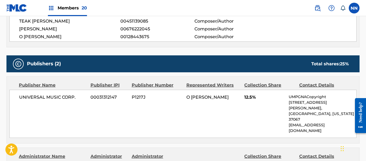
click at [247, 97] on span "12.5%" at bounding box center [264, 97] width 40 height 6
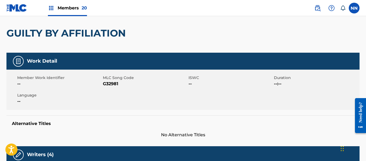
scroll to position [0, 0]
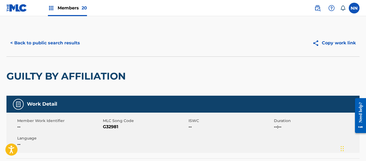
drag, startPoint x: 33, startPoint y: 76, endPoint x: 23, endPoint y: 89, distance: 16.5
click at [29, 80] on h2 "GUILTY BY AFFILIATION" at bounding box center [67, 76] width 122 height 12
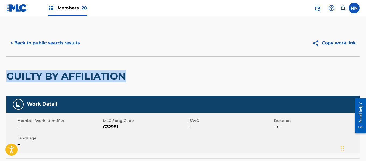
click at [48, 43] on button "< Back to public search results" at bounding box center [44, 42] width 77 height 13
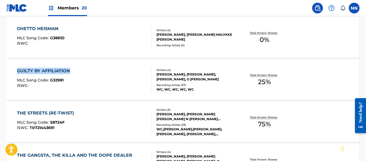
scroll to position [1364, 0]
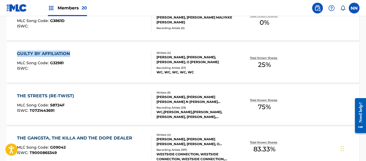
click at [51, 94] on div "THE STREETS (RE-TWIST)" at bounding box center [47, 96] width 60 height 6
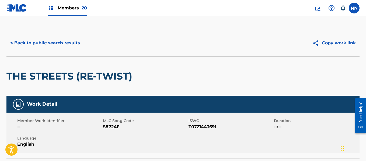
click at [54, 76] on h2 "THE STREETS (RE-TWIST)" at bounding box center [70, 76] width 128 height 12
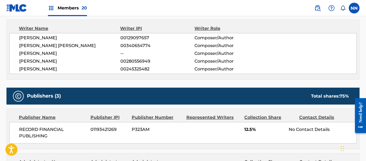
scroll to position [242, 0]
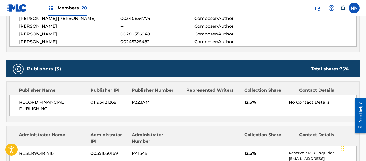
click at [28, 101] on span "RECORD FINANCIAL PUBLISHING" at bounding box center [52, 105] width 67 height 13
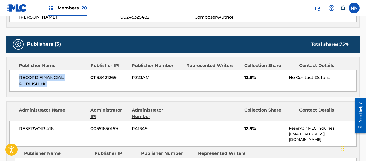
scroll to position [296, 0]
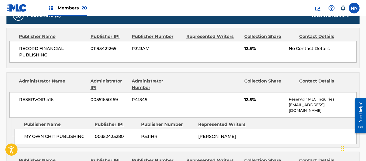
click at [33, 133] on span "MY OWN CHIT PUBLISHING" at bounding box center [57, 136] width 66 height 6
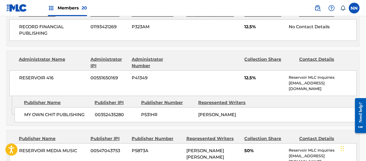
scroll to position [350, 0]
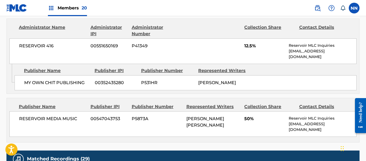
click at [47, 116] on span "RESERVOIR MEDIA MUSIC" at bounding box center [52, 119] width 67 height 6
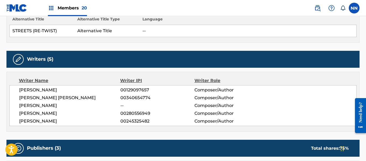
scroll to position [161, 0]
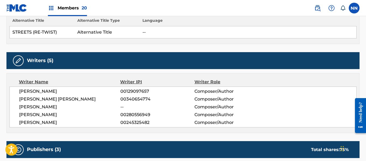
click at [42, 95] on div "[PERSON_NAME] 00129097657 Composer/Author [PERSON_NAME] [PERSON_NAME] 003406547…" at bounding box center [182, 107] width 347 height 41
click at [43, 99] on span "[PERSON_NAME] [PERSON_NAME]" at bounding box center [69, 99] width 101 height 6
click at [41, 105] on span "[PERSON_NAME]" at bounding box center [69, 107] width 101 height 6
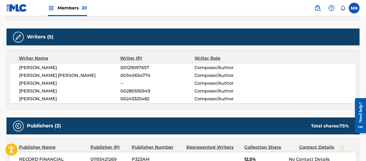
scroll to position [215, 0]
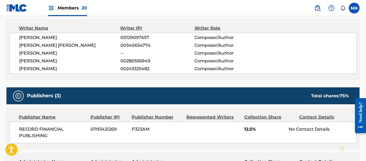
click at [247, 129] on span "12.5%" at bounding box center [264, 129] width 40 height 6
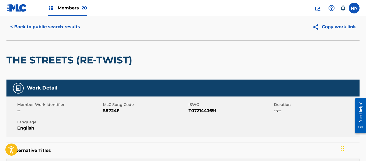
scroll to position [0, 0]
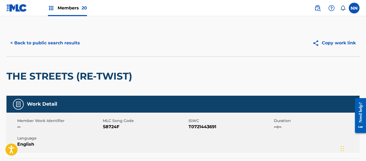
click at [37, 80] on h2 "THE STREETS (RE-TWIST)" at bounding box center [70, 76] width 128 height 12
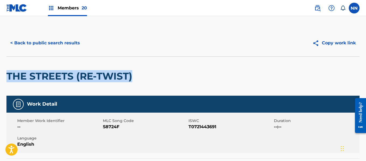
click at [50, 42] on button "< Back to public search results" at bounding box center [44, 42] width 77 height 13
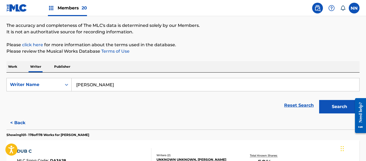
scroll to position [1380, 0]
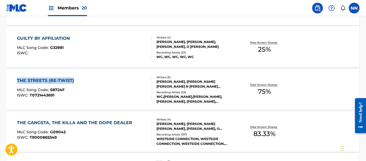
click at [42, 121] on div "THE GANGSTA, THE KILLA AND THE DOPE DEALER" at bounding box center [76, 123] width 118 height 6
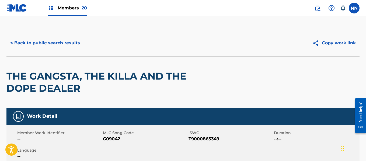
click at [33, 72] on h2 "THE GANGSTA, THE KILLA AND THE DOPE DEALER" at bounding box center [112, 82] width 212 height 24
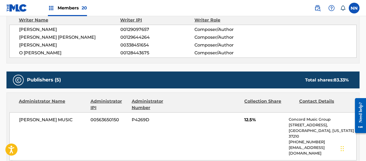
scroll to position [269, 0]
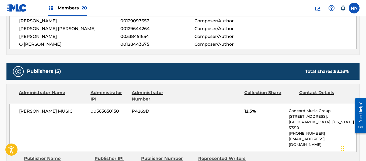
click at [46, 111] on span "[PERSON_NAME] MUSIC" at bounding box center [52, 111] width 67 height 6
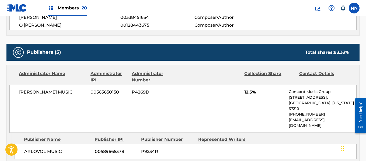
scroll to position [296, 0]
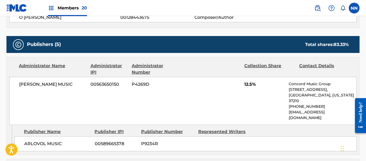
click at [33, 141] on span "ARLOVOL MUSIC" at bounding box center [57, 144] width 66 height 6
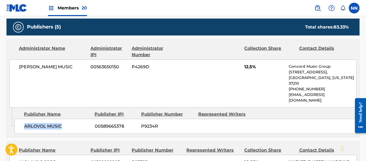
scroll to position [323, 0]
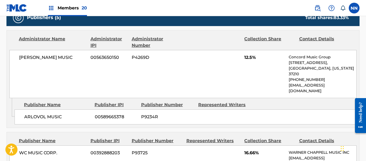
click at [34, 150] on span "WC MUSIC CORP." at bounding box center [52, 153] width 67 height 6
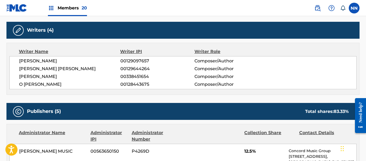
scroll to position [161, 0]
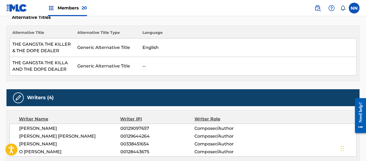
click at [26, 128] on span "[PERSON_NAME]" at bounding box center [69, 128] width 101 height 6
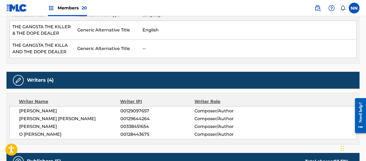
scroll to position [188, 0]
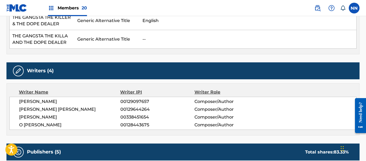
click at [63, 108] on span "[PERSON_NAME] [PERSON_NAME]" at bounding box center [69, 109] width 101 height 6
click at [54, 117] on span "[PERSON_NAME]" at bounding box center [69, 117] width 101 height 6
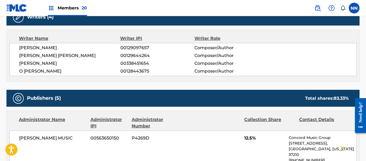
scroll to position [269, 0]
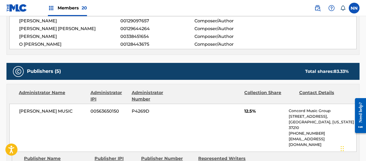
click at [247, 108] on span "12.5%" at bounding box center [264, 111] width 40 height 6
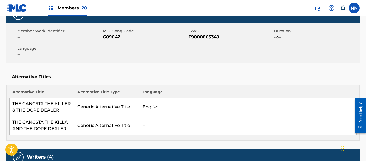
scroll to position [0, 0]
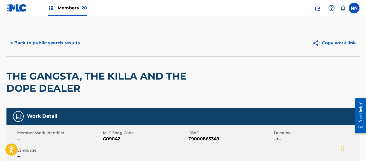
click at [22, 72] on h2 "THE GANGSTA, THE KILLA AND THE DOPE DEALER" at bounding box center [112, 82] width 212 height 24
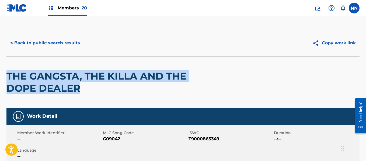
click at [38, 43] on button "< Back to public search results" at bounding box center [44, 42] width 77 height 13
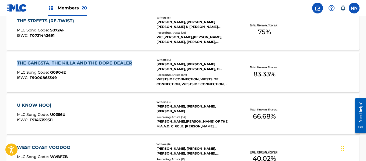
scroll to position [1449, 0]
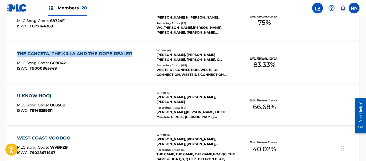
click at [36, 95] on div "U KNOW HOO|" at bounding box center [41, 96] width 48 height 6
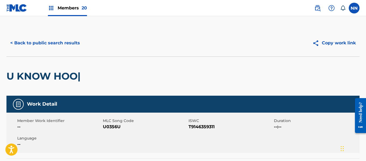
click at [34, 76] on h2 "U KNOW HOO|" at bounding box center [44, 76] width 77 height 12
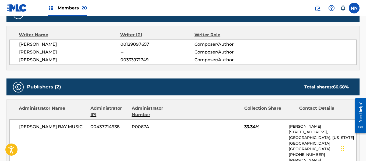
scroll to position [242, 0]
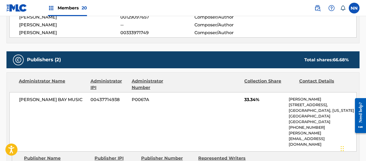
click at [36, 99] on span "[PERSON_NAME] BAY MUSIC" at bounding box center [52, 100] width 67 height 6
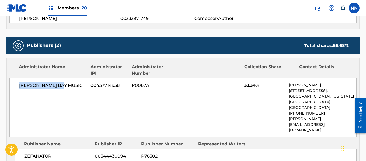
scroll to position [269, 0]
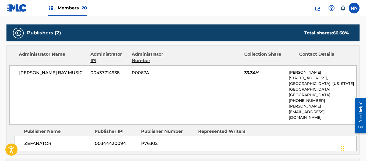
click at [29, 140] on span "ZEFANATOR" at bounding box center [57, 143] width 66 height 6
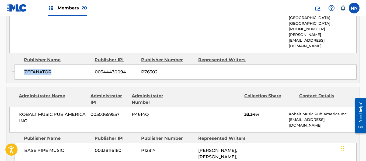
scroll to position [350, 0]
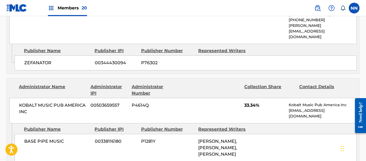
click at [36, 138] on span "BASE PIPE MUSIC" at bounding box center [57, 141] width 66 height 6
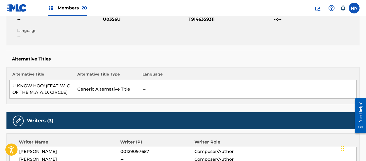
click at [33, 150] on span "[PERSON_NAME]" at bounding box center [69, 152] width 101 height 6
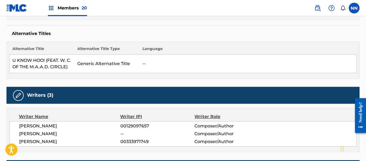
scroll to position [161, 0]
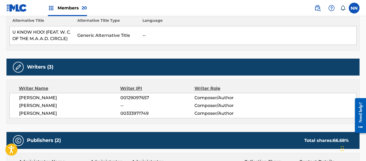
click at [40, 104] on span "[PERSON_NAME]" at bounding box center [69, 106] width 101 height 6
click at [40, 114] on span "[PERSON_NAME]" at bounding box center [69, 113] width 101 height 6
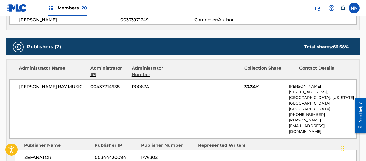
scroll to position [269, 0]
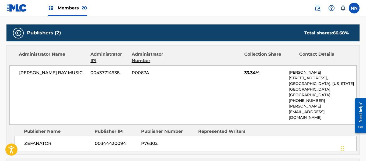
click at [248, 74] on span "33.34%" at bounding box center [264, 73] width 40 height 6
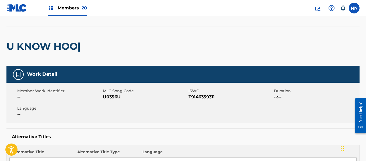
scroll to position [0, 0]
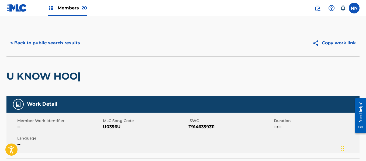
click at [23, 78] on h2 "U KNOW HOO|" at bounding box center [44, 76] width 77 height 12
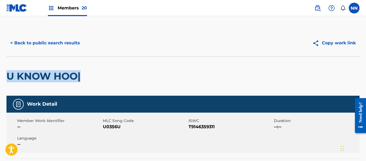
click at [44, 45] on button "< Back to public search results" at bounding box center [44, 42] width 77 height 13
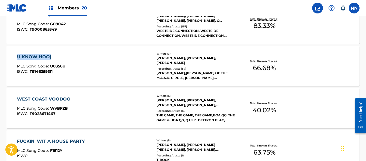
scroll to position [1518, 0]
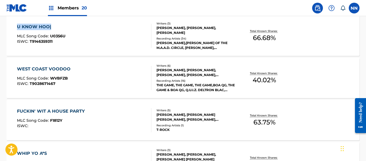
click at [39, 67] on div "WEST COAST VOODOO" at bounding box center [45, 69] width 56 height 6
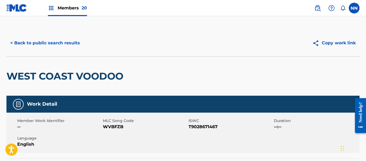
click at [44, 72] on h2 "WEST COAST VOODOO" at bounding box center [65, 76] width 119 height 12
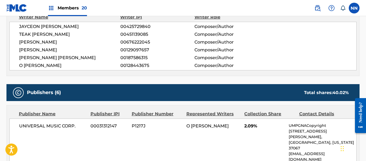
scroll to position [215, 0]
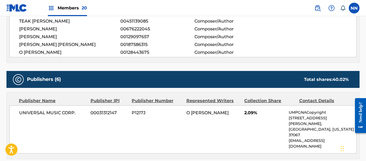
click at [25, 115] on span "UNIVERSAL MUSIC CORP." at bounding box center [52, 113] width 67 height 6
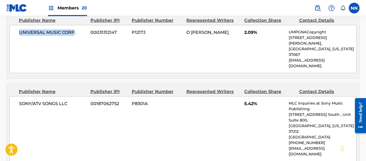
scroll to position [296, 0]
click at [31, 100] on span "SONY/ATV SONGS LLC" at bounding box center [52, 103] width 67 height 6
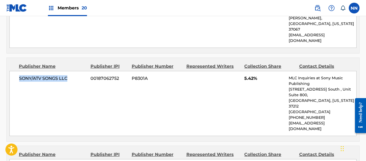
scroll to position [350, 0]
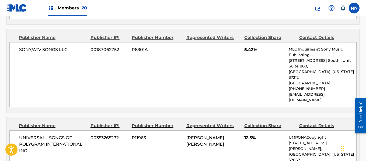
click at [28, 135] on span "UNIVERSAL - SONGS OF POLYGRAM INTERNATIONAL INC" at bounding box center [52, 144] width 67 height 19
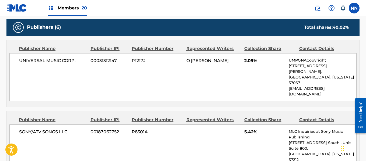
scroll to position [188, 0]
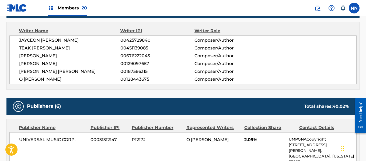
click at [24, 43] on span "JAYCEON [PERSON_NAME]" at bounding box center [69, 40] width 101 height 6
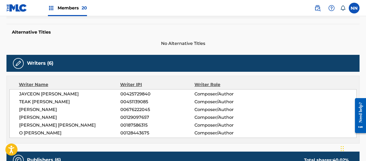
click at [33, 100] on span "TEAK [PERSON_NAME]" at bounding box center [69, 102] width 101 height 6
click at [27, 113] on span "[PERSON_NAME]" at bounding box center [69, 110] width 101 height 6
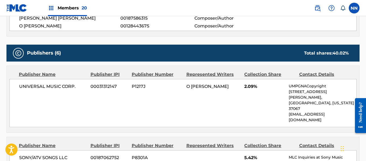
scroll to position [242, 0]
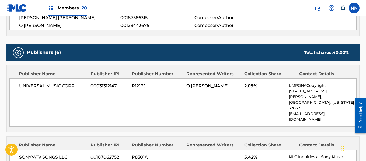
click at [249, 90] on div "UNIVERSAL MUSIC CORP. 00031312147 P1217J O [PERSON_NAME] 2.09% UMPGNACopyright …" at bounding box center [182, 103] width 347 height 48
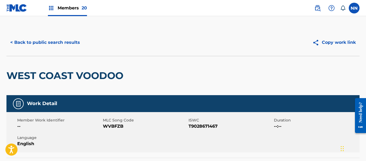
scroll to position [0, 0]
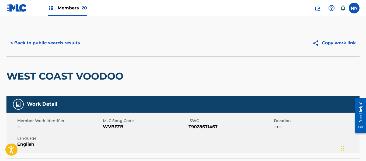
click at [25, 73] on h2 "WEST COAST VOODOO" at bounding box center [65, 76] width 119 height 12
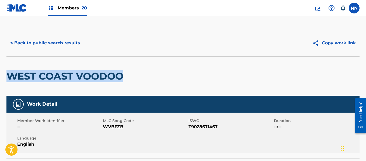
click at [55, 44] on button "< Back to public search results" at bounding box center [44, 42] width 77 height 13
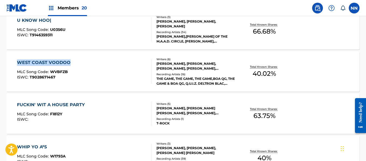
scroll to position [1533, 0]
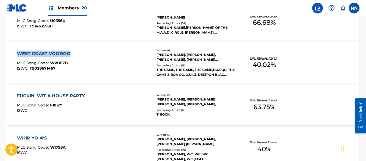
click at [57, 95] on div "FUCKIN' WIT A HOUSE PARTY" at bounding box center [52, 96] width 70 height 6
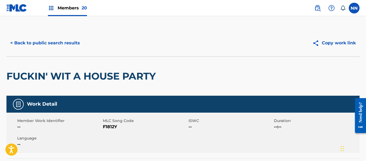
click at [47, 72] on h2 "FUCKIN' WIT A HOUSE PARTY" at bounding box center [82, 76] width 152 height 12
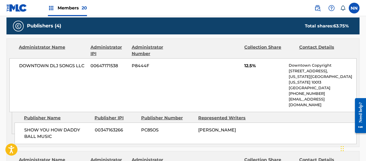
scroll to position [269, 0]
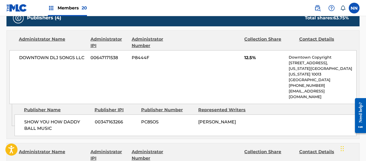
click at [38, 115] on div "SHOW YOU HOW DADDY BALL MUSIC 00347163266 PC85OS [PERSON_NAME]" at bounding box center [186, 126] width 342 height 22
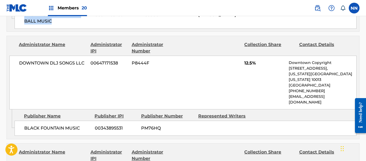
scroll to position [377, 0]
click at [33, 125] on span "BLACK FOUNTAIN MUSIC" at bounding box center [57, 128] width 66 height 6
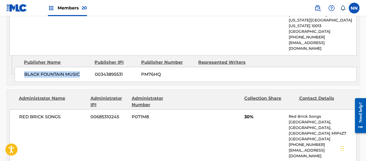
scroll to position [430, 0]
click at [26, 109] on div "RED BRICK SONGS 00685310245 P071M8 30% Red Brick Songs [GEOGRAPHIC_DATA] [PHONE…" at bounding box center [182, 136] width 347 height 54
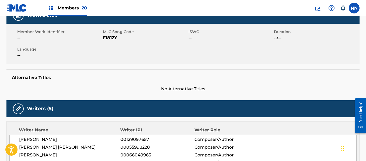
scroll to position [135, 0]
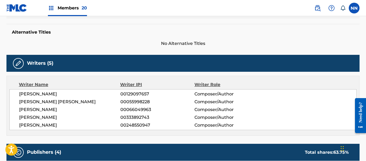
click at [35, 92] on span "[PERSON_NAME]" at bounding box center [69, 94] width 101 height 6
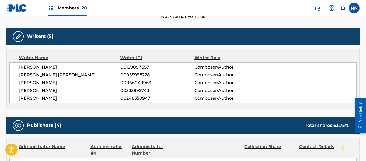
click at [29, 74] on span "[PERSON_NAME] [PERSON_NAME]" at bounding box center [69, 75] width 101 height 6
click at [22, 84] on span "[PERSON_NAME]" at bounding box center [69, 83] width 101 height 6
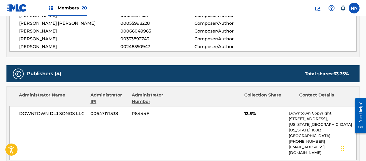
scroll to position [242, 0]
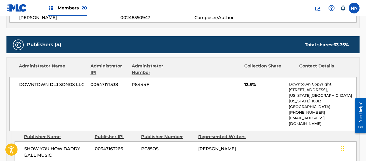
drag, startPoint x: 245, startPoint y: 83, endPoint x: 227, endPoint y: 89, distance: 18.8
click at [245, 83] on span "12.5%" at bounding box center [264, 85] width 40 height 6
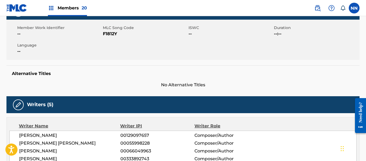
scroll to position [54, 0]
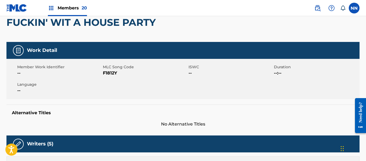
click at [23, 24] on h2 "FUCKIN' WIT A HOUSE PARTY" at bounding box center [82, 22] width 152 height 12
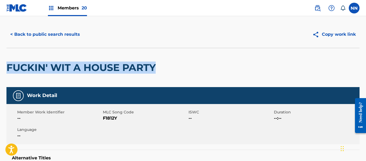
scroll to position [0, 0]
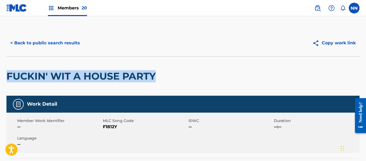
click at [36, 43] on button "< Back to public search results" at bounding box center [44, 42] width 77 height 13
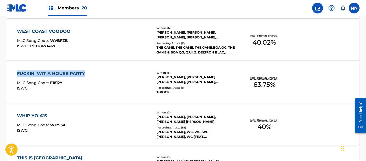
scroll to position [1576, 0]
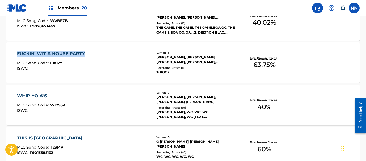
click at [36, 94] on div "WHIP YO A*S" at bounding box center [41, 96] width 49 height 6
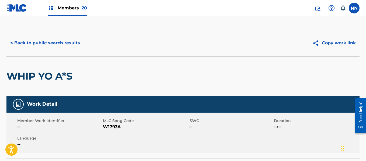
click at [33, 72] on h2 "WHIP YO A*S" at bounding box center [40, 76] width 69 height 12
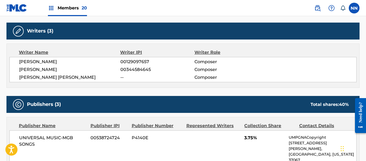
scroll to position [242, 0]
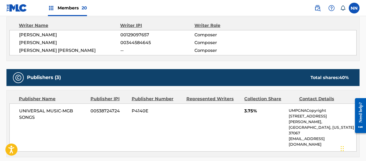
click at [33, 112] on span "UNIVERSAL MUSIC-MGB SONGS" at bounding box center [52, 114] width 67 height 13
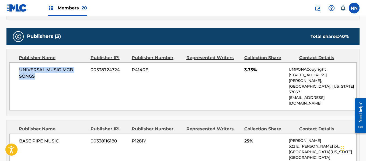
scroll to position [296, 0]
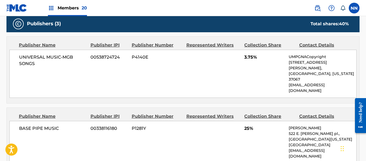
click at [31, 125] on span "BASE PIPE MUSIC" at bounding box center [52, 128] width 67 height 6
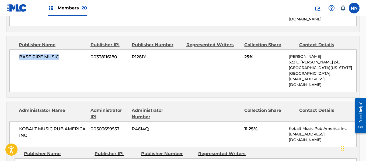
scroll to position [377, 0]
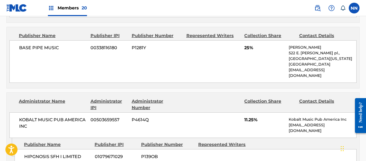
click at [34, 154] on span "HIPGNOSIS SFH I LIMITED" at bounding box center [57, 157] width 66 height 6
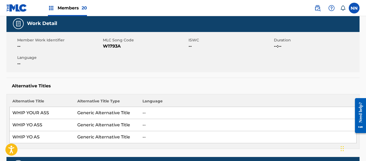
scroll to position [161, 0]
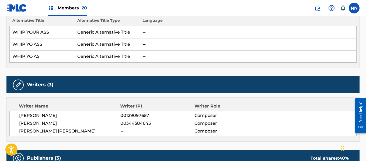
click at [36, 113] on span "[PERSON_NAME]" at bounding box center [69, 115] width 101 height 6
click at [35, 121] on span "[PERSON_NAME]" at bounding box center [69, 123] width 101 height 6
click at [40, 131] on span "[PERSON_NAME] [PERSON_NAME]" at bounding box center [69, 131] width 101 height 6
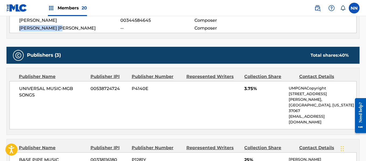
scroll to position [269, 0]
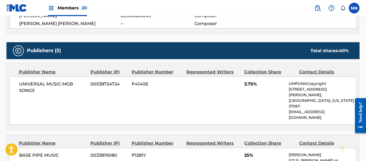
click at [244, 87] on span "3.75%" at bounding box center [264, 84] width 40 height 6
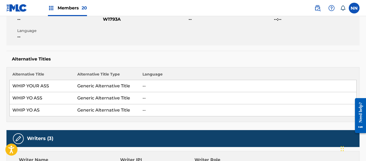
scroll to position [0, 0]
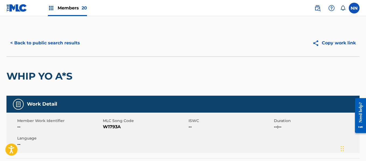
click at [33, 75] on h2 "WHIP YO A*S" at bounding box center [40, 76] width 69 height 12
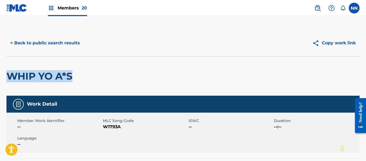
click at [65, 43] on button "< Back to public search results" at bounding box center [44, 42] width 77 height 13
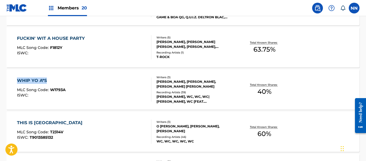
scroll to position [1618, 0]
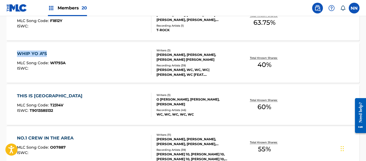
click at [37, 93] on div "THIS IS [GEOGRAPHIC_DATA]" at bounding box center [51, 96] width 68 height 6
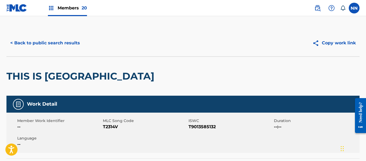
click at [31, 76] on h2 "THIS IS [GEOGRAPHIC_DATA]" at bounding box center [81, 76] width 150 height 12
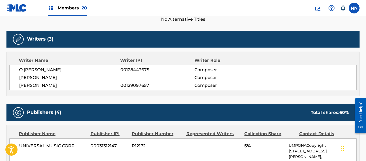
scroll to position [161, 0]
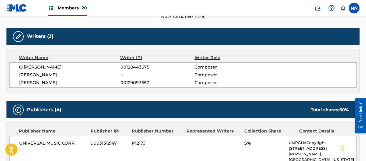
click at [24, 65] on span "O [PERSON_NAME]" at bounding box center [69, 67] width 101 height 6
drag, startPoint x: 26, startPoint y: 73, endPoint x: 18, endPoint y: 81, distance: 10.8
click at [25, 76] on span "[PERSON_NAME]" at bounding box center [69, 75] width 101 height 6
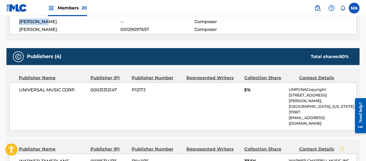
scroll to position [215, 0]
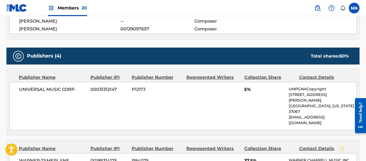
click at [242, 90] on div "UNIVERSAL MUSIC CORP. 00031312147 P1217J 5% UMPGNACopyright [STREET_ADDRESS][PE…" at bounding box center [182, 106] width 347 height 48
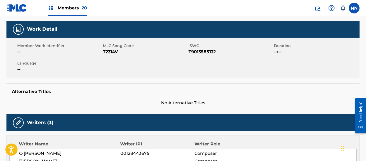
scroll to position [27, 0]
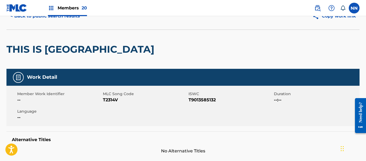
click at [22, 53] on h2 "THIS IS [GEOGRAPHIC_DATA]" at bounding box center [81, 49] width 150 height 12
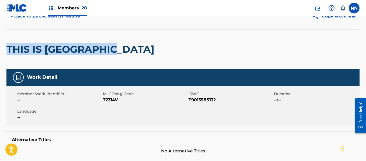
scroll to position [0, 0]
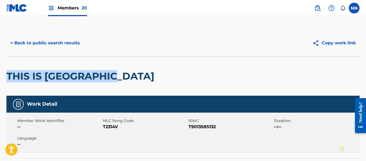
click at [38, 41] on button "< Back to public search results" at bounding box center [44, 42] width 77 height 13
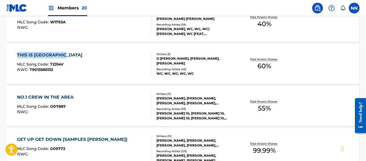
scroll to position [1660, 0]
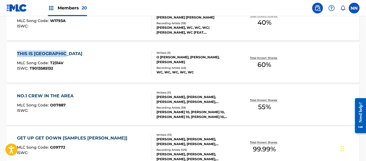
click at [39, 96] on div "NO.1 CREW IN THE AREA" at bounding box center [46, 96] width 59 height 6
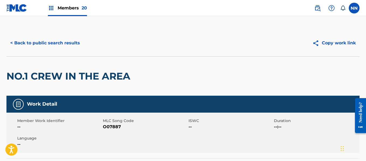
click at [31, 81] on h2 "NO.1 CREW IN THE AREA" at bounding box center [69, 76] width 126 height 12
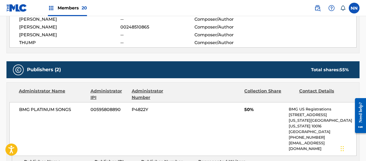
scroll to position [350, 0]
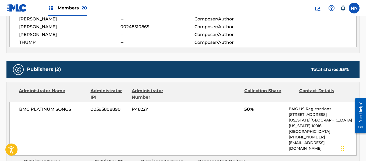
click at [47, 109] on span "BMG PLATINUM SONGS" at bounding box center [52, 109] width 67 height 6
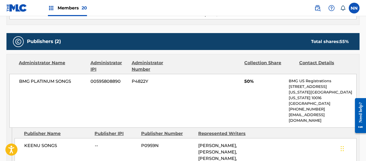
scroll to position [404, 0]
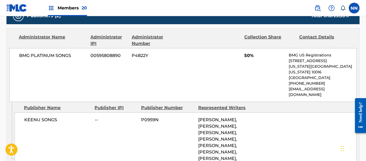
click at [29, 117] on span "KEENU SONGS" at bounding box center [57, 120] width 66 height 6
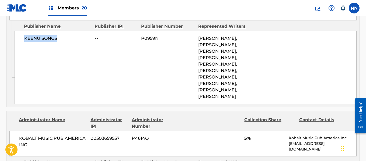
scroll to position [511, 0]
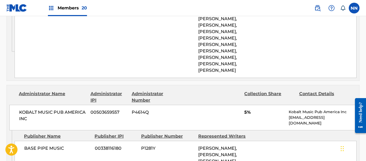
click at [33, 145] on span "BASE PIPE MUSIC" at bounding box center [57, 148] width 66 height 6
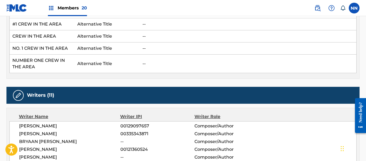
scroll to position [188, 0]
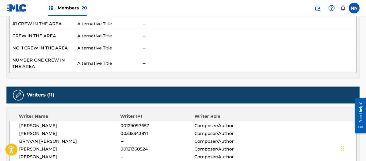
click at [31, 123] on span "[PERSON_NAME]" at bounding box center [69, 126] width 101 height 6
click at [26, 135] on span "[PERSON_NAME]" at bounding box center [69, 133] width 101 height 6
click at [27, 141] on span "BRYAAN [PERSON_NAME]" at bounding box center [69, 141] width 101 height 6
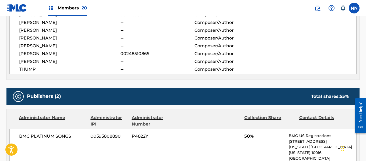
scroll to position [350, 0]
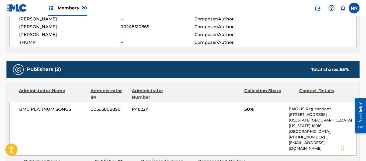
click at [245, 110] on span "50%" at bounding box center [264, 109] width 40 height 6
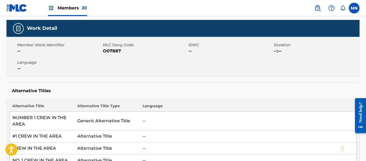
scroll to position [0, 0]
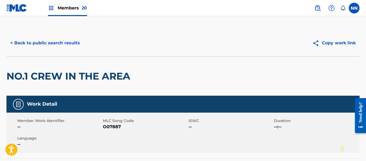
click at [32, 72] on h2 "NO.1 CREW IN THE AREA" at bounding box center [69, 76] width 126 height 12
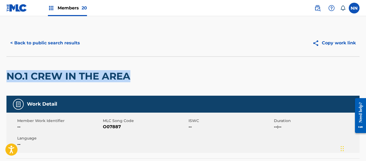
click at [41, 42] on button "< Back to public search results" at bounding box center [44, 42] width 77 height 13
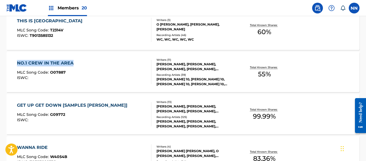
scroll to position [1702, 0]
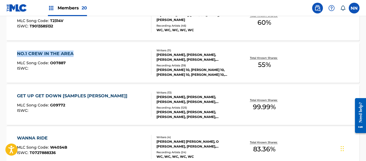
click at [47, 95] on div "GET UP GET DOWN [SAMPLES [PERSON_NAME]]" at bounding box center [73, 96] width 113 height 6
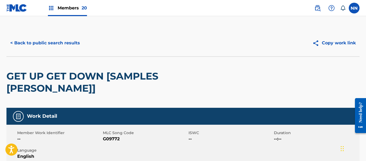
click at [38, 79] on h2 "GET UP GET DOWN [SAMPLES [PERSON_NAME]]" at bounding box center [112, 82] width 212 height 24
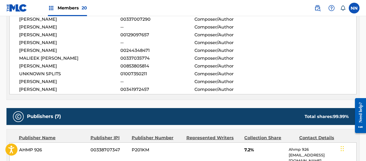
scroll to position [323, 0]
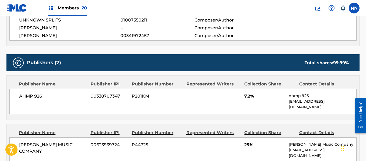
click at [29, 98] on span "AHMP 926" at bounding box center [52, 96] width 67 height 6
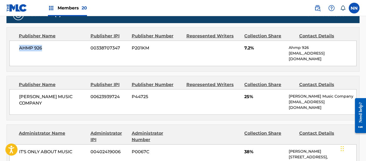
scroll to position [377, 0]
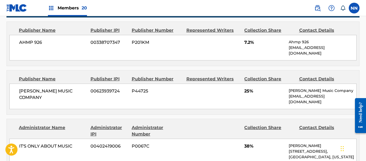
click at [32, 88] on span "[PERSON_NAME] MUSIC COMPANY" at bounding box center [52, 94] width 67 height 13
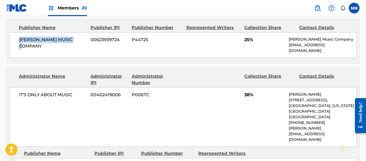
scroll to position [457, 0]
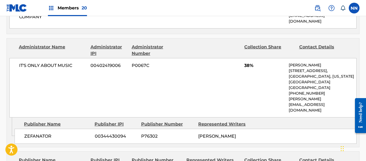
click at [33, 133] on span "ZEFANATOR" at bounding box center [57, 136] width 66 height 6
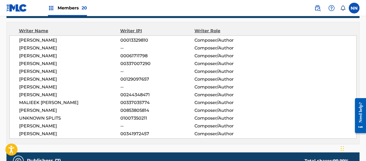
scroll to position [215, 0]
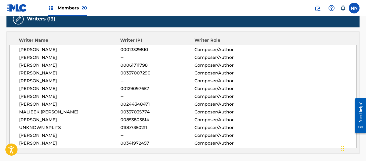
click at [32, 89] on span "[PERSON_NAME]" at bounding box center [69, 89] width 101 height 6
click at [28, 47] on span "[PERSON_NAME]" at bounding box center [69, 50] width 101 height 6
click at [22, 54] on span "[PERSON_NAME]" at bounding box center [69, 57] width 101 height 6
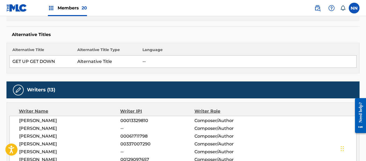
scroll to position [157, 0]
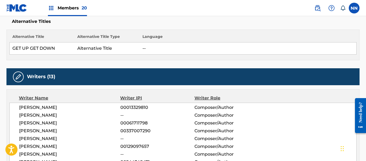
click at [31, 115] on span "[PERSON_NAME]" at bounding box center [69, 115] width 101 height 6
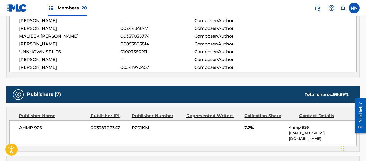
scroll to position [292, 0]
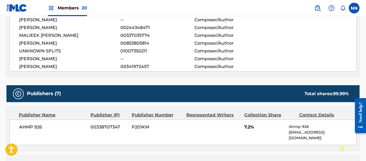
click at [243, 129] on div "AHMP 926 00338707347 P201KM 7.2% Ahmp 926 [EMAIL_ADDRESS][DOMAIN_NAME]" at bounding box center [182, 133] width 347 height 26
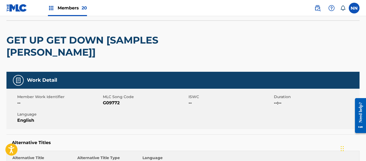
scroll to position [0, 0]
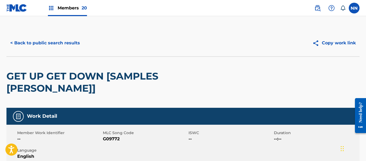
click at [17, 77] on h2 "GET UP GET DOWN [SAMPLES [PERSON_NAME]]" at bounding box center [112, 82] width 212 height 24
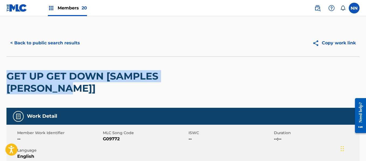
click at [40, 43] on button "< Back to public search results" at bounding box center [44, 42] width 77 height 13
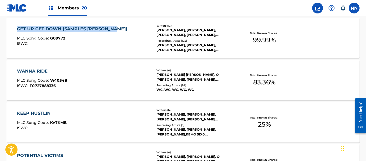
scroll to position [1771, 0]
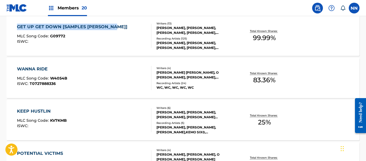
click at [36, 69] on div "WANNA RIDE" at bounding box center [42, 69] width 50 height 6
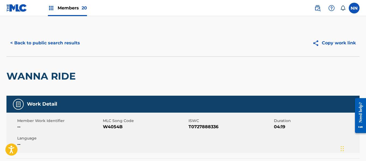
click at [22, 77] on h2 "WANNA RIDE" at bounding box center [42, 76] width 72 height 12
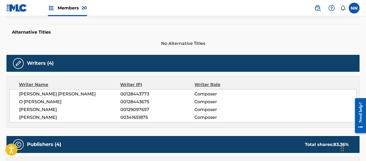
scroll to position [188, 0]
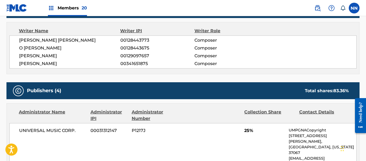
click at [31, 128] on span "UNIVERSAL MUSIC CORP." at bounding box center [52, 131] width 67 height 6
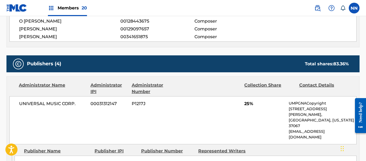
click at [36, 160] on span "FLIP DA SCRIPT MUSIC" at bounding box center [57, 163] width 66 height 6
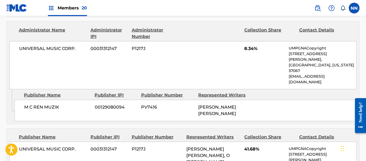
scroll to position [377, 0]
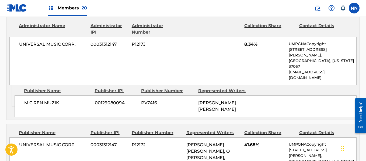
click at [35, 100] on span "M C REN MUZIK" at bounding box center [57, 103] width 66 height 6
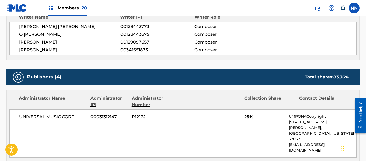
scroll to position [161, 0]
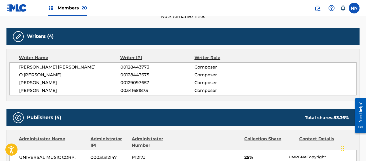
click at [38, 67] on span "[PERSON_NAME] [PERSON_NAME]" at bounding box center [69, 67] width 101 height 6
click at [30, 73] on span "O [PERSON_NAME]" at bounding box center [69, 75] width 101 height 6
click at [37, 81] on span "[PERSON_NAME]" at bounding box center [69, 83] width 101 height 6
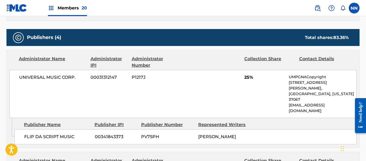
scroll to position [242, 0]
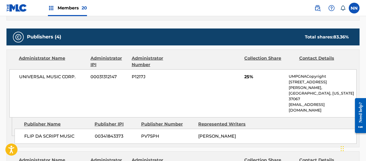
click at [241, 78] on div "UNIVERSAL MUSIC CORP. 00031312147 P1217J 25% UMPGNACopyright [STREET_ADDRESS][P…" at bounding box center [182, 93] width 347 height 48
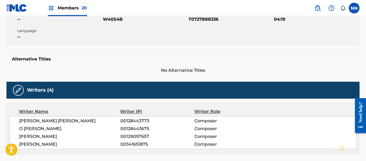
scroll to position [0, 0]
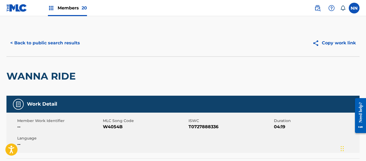
click at [29, 76] on h2 "WANNA RIDE" at bounding box center [42, 76] width 72 height 12
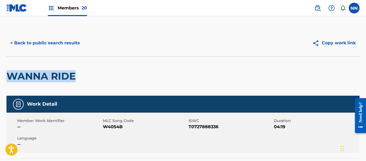
click at [43, 44] on button "< Back to public search results" at bounding box center [44, 42] width 77 height 13
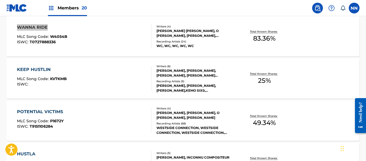
scroll to position [1814, 0]
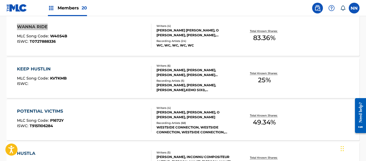
click at [42, 68] on div "KEEP HUSTLIN" at bounding box center [42, 69] width 50 height 6
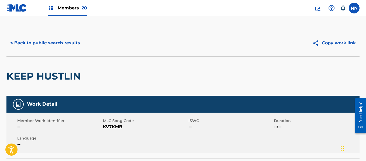
click at [37, 69] on div "KEEP HUSTLIN" at bounding box center [44, 76] width 77 height 39
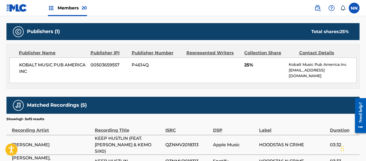
scroll to position [269, 0]
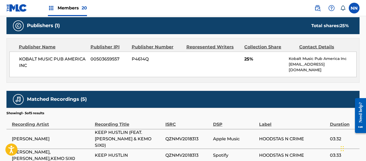
click at [41, 58] on span "KOBALT MUSIC PUB AMERICA INC" at bounding box center [52, 62] width 67 height 13
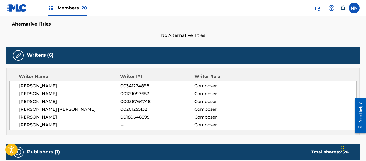
scroll to position [135, 0]
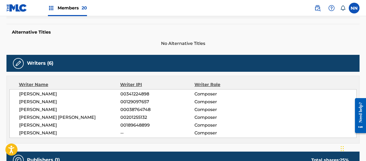
click at [28, 94] on span "[PERSON_NAME]" at bounding box center [69, 94] width 101 height 6
click at [26, 104] on span "[PERSON_NAME]" at bounding box center [69, 102] width 101 height 6
click at [41, 89] on div "[PERSON_NAME] 00341224898 Composer [PERSON_NAME] 00129097657 Composer [PERSON_N…" at bounding box center [182, 113] width 347 height 49
click at [29, 110] on span "[PERSON_NAME]" at bounding box center [69, 110] width 101 height 6
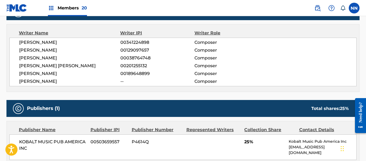
scroll to position [242, 0]
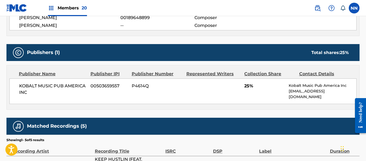
click at [244, 89] on div "KOBALT MUSIC PUB AMERICA INC 00503659557 P4614Q 25% Kobalt Music Pub America In…" at bounding box center [182, 92] width 347 height 26
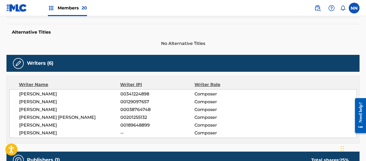
scroll to position [27, 0]
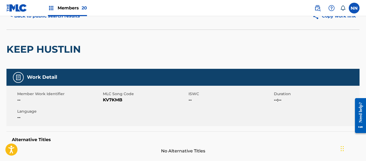
click at [24, 50] on h2 "KEEP HUSTLIN" at bounding box center [44, 49] width 77 height 12
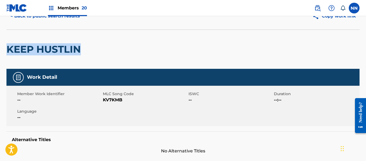
scroll to position [0, 0]
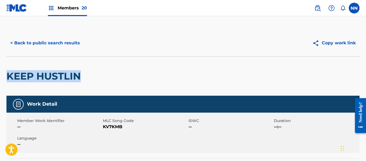
click at [38, 44] on button "< Back to public search results" at bounding box center [44, 42] width 77 height 13
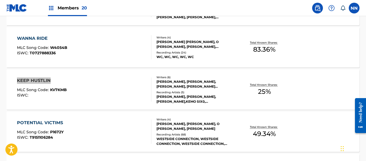
scroll to position [1856, 0]
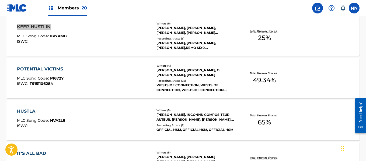
click at [47, 68] on div "POTENTIAL VICTIMS" at bounding box center [41, 69] width 49 height 6
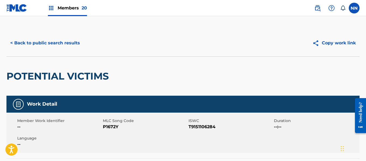
click at [48, 73] on h2 "POTENTIAL VICTIMS" at bounding box center [58, 76] width 105 height 12
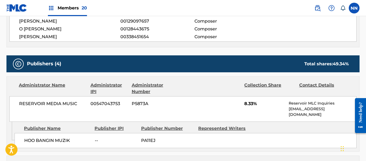
scroll to position [242, 0]
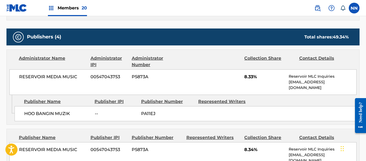
click at [41, 111] on span "HOO BANGIN MUZIK" at bounding box center [57, 114] width 66 height 6
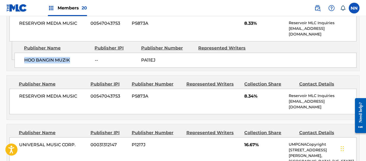
scroll to position [296, 0]
click at [30, 93] on span "RESERVOIR MEDIA MUSIC" at bounding box center [52, 96] width 67 height 6
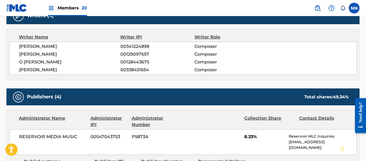
scroll to position [161, 0]
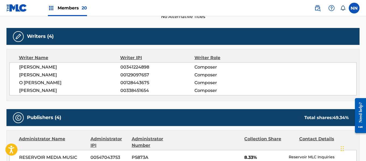
click at [31, 76] on span "[PERSON_NAME]" at bounding box center [69, 75] width 101 height 6
click at [26, 66] on span "[PERSON_NAME]" at bounding box center [69, 67] width 101 height 6
click at [20, 84] on span "O [PERSON_NAME]" at bounding box center [69, 83] width 101 height 6
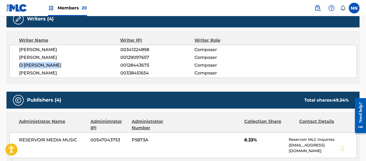
scroll to position [188, 0]
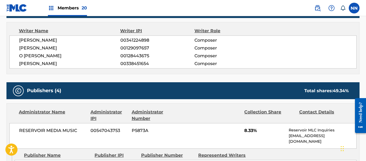
click at [246, 131] on span "8.33%" at bounding box center [264, 131] width 40 height 6
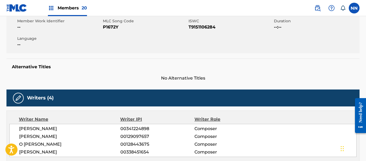
scroll to position [27, 0]
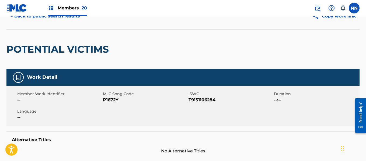
click at [23, 51] on h2 "POTENTIAL VICTIMS" at bounding box center [58, 49] width 105 height 12
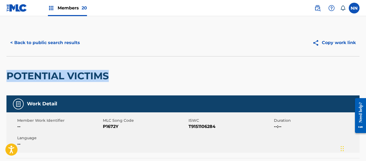
scroll to position [0, 0]
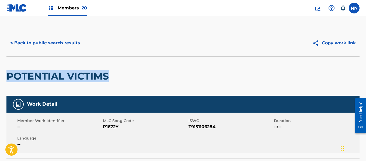
click at [41, 44] on button "< Back to public search results" at bounding box center [44, 42] width 77 height 13
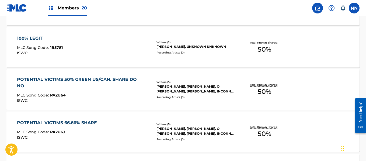
scroll to position [1844, 0]
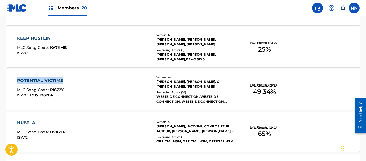
click at [23, 121] on div "HUSTLA" at bounding box center [41, 123] width 48 height 6
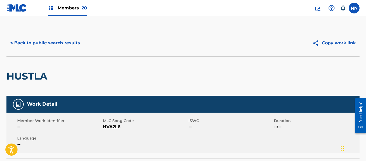
click at [40, 76] on h2 "HUSTLA" at bounding box center [28, 76] width 44 height 12
click at [32, 45] on button "< Back to public search results" at bounding box center [44, 42] width 77 height 13
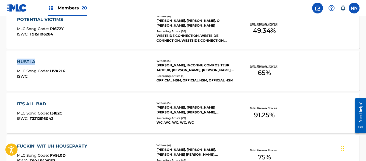
scroll to position [1913, 0]
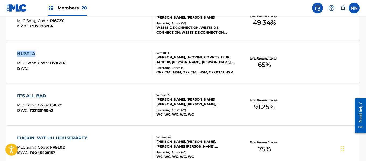
click at [29, 93] on div "IT'S ALL BAD" at bounding box center [39, 96] width 45 height 6
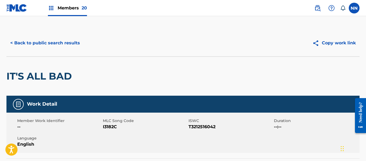
click at [22, 76] on h2 "IT'S ALL BAD" at bounding box center [40, 76] width 68 height 12
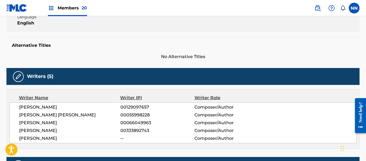
scroll to position [135, 0]
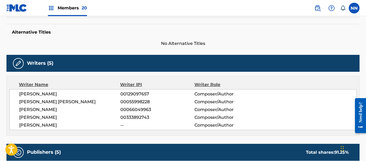
click at [30, 97] on div "[PERSON_NAME] 00129097657 Composer/Author [PERSON_NAME] [PERSON_NAME] 000559982…" at bounding box center [182, 109] width 347 height 41
click at [31, 103] on span "[PERSON_NAME] [PERSON_NAME]" at bounding box center [69, 102] width 101 height 6
click at [29, 110] on span "[PERSON_NAME]" at bounding box center [69, 110] width 101 height 6
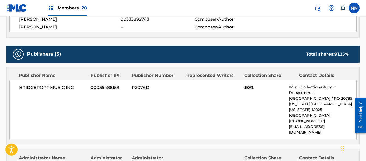
scroll to position [242, 0]
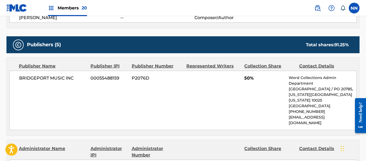
click at [248, 75] on span "50%" at bounding box center [264, 78] width 40 height 6
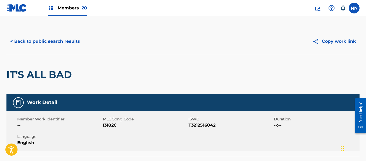
scroll to position [0, 0]
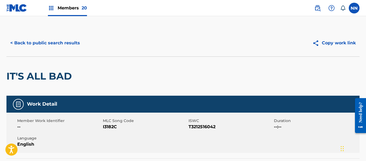
click at [17, 81] on h2 "IT'S ALL BAD" at bounding box center [40, 76] width 68 height 12
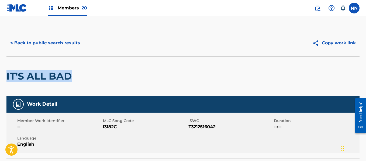
click at [42, 44] on button "< Back to public search results" at bounding box center [44, 42] width 77 height 13
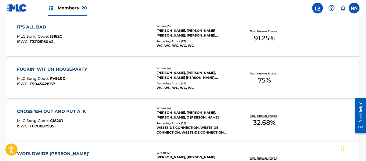
scroll to position [1983, 0]
click at [43, 68] on div "FUCKIN' WIT UH HOUSEPARTY" at bounding box center [53, 69] width 73 height 6
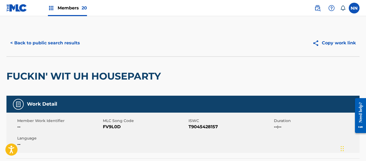
click at [23, 74] on h2 "FUCKIN' WIT UH HOUSEPARTY" at bounding box center [84, 76] width 157 height 12
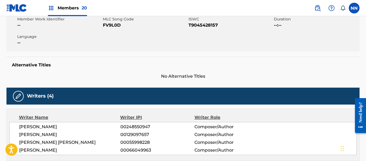
scroll to position [108, 0]
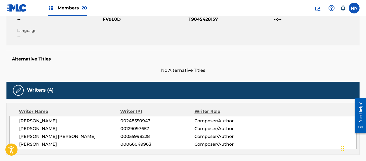
click at [28, 130] on span "[PERSON_NAME]" at bounding box center [69, 129] width 101 height 6
drag, startPoint x: 25, startPoint y: 122, endPoint x: 17, endPoint y: 121, distance: 7.3
click at [20, 121] on span "[PERSON_NAME]" at bounding box center [69, 121] width 101 height 6
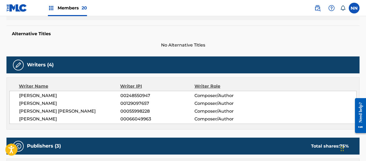
scroll to position [161, 0]
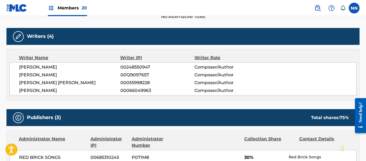
click at [31, 84] on span "[PERSON_NAME] [PERSON_NAME]" at bounding box center [69, 83] width 101 height 6
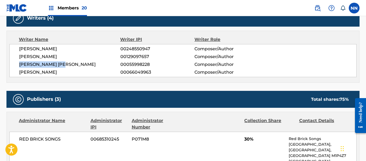
scroll to position [188, 0]
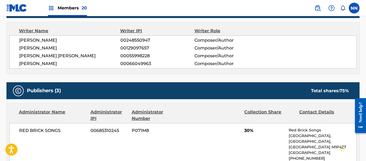
click at [247, 128] on span "30%" at bounding box center [264, 131] width 40 height 6
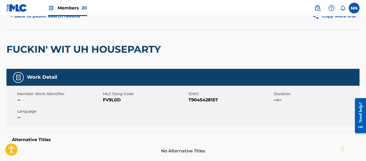
scroll to position [0, 0]
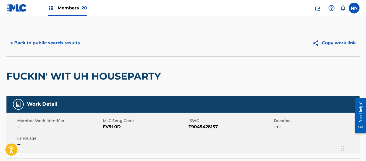
click at [22, 75] on h2 "FUCKIN' WIT UH HOUSEPARTY" at bounding box center [84, 76] width 157 height 12
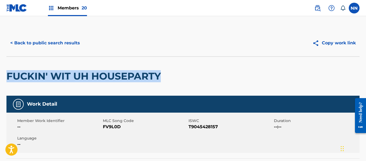
click at [39, 43] on button "< Back to public search results" at bounding box center [44, 42] width 77 height 13
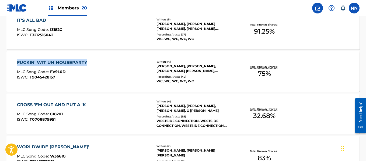
scroll to position [1998, 0]
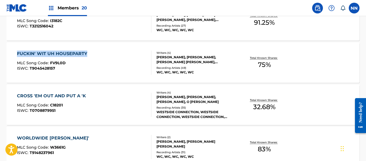
click at [36, 95] on div "CROSS 'EM OUT AND PUT A 'K" at bounding box center [53, 96] width 72 height 6
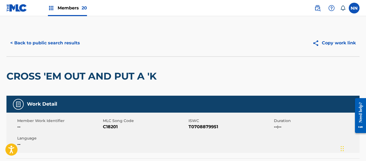
click at [31, 77] on h2 "CROSS 'EM OUT AND PUT A 'K" at bounding box center [82, 76] width 153 height 12
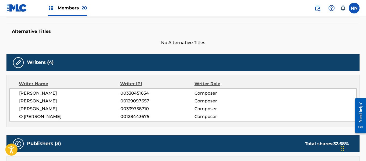
scroll to position [161, 0]
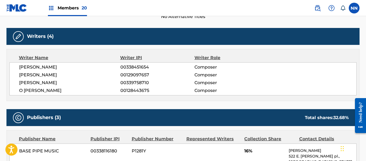
click at [25, 75] on span "[PERSON_NAME]" at bounding box center [69, 75] width 101 height 6
click at [32, 72] on span "[PERSON_NAME]" at bounding box center [69, 75] width 101 height 6
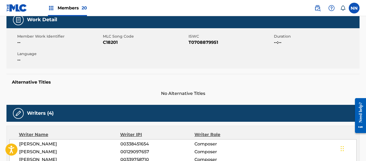
scroll to position [108, 0]
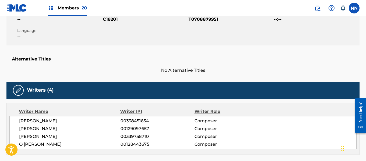
click at [30, 124] on span "[PERSON_NAME]" at bounding box center [69, 121] width 101 height 6
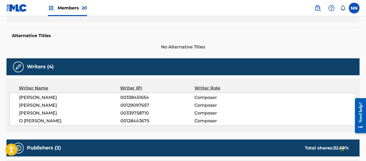
scroll to position [161, 0]
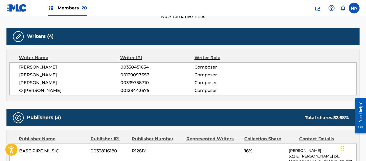
click at [33, 82] on span "[PERSON_NAME]" at bounding box center [69, 83] width 101 height 6
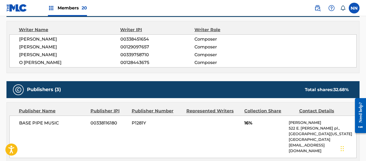
scroll to position [215, 0]
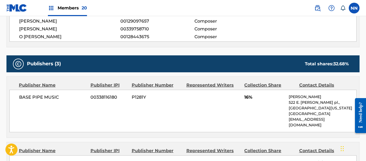
click at [245, 97] on span "16%" at bounding box center [264, 97] width 40 height 6
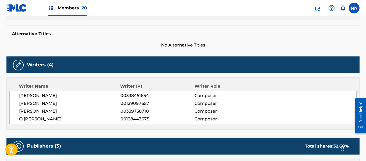
scroll to position [0, 0]
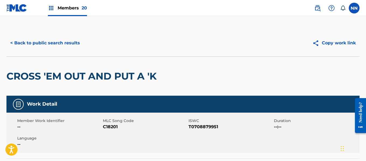
click at [31, 74] on h2 "CROSS 'EM OUT AND PUT A 'K" at bounding box center [82, 76] width 153 height 12
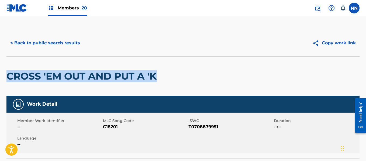
click at [36, 45] on button "< Back to public search results" at bounding box center [44, 42] width 77 height 13
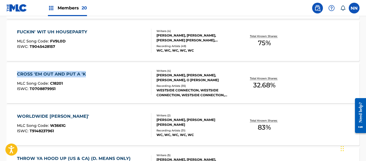
scroll to position [2040, 0]
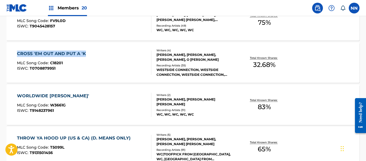
click at [51, 94] on div "WORLDWIDE [PERSON_NAME]'" at bounding box center [54, 96] width 75 height 6
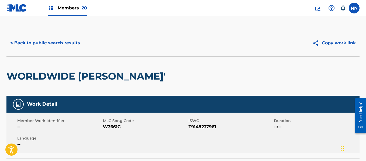
click at [23, 77] on h2 "WORLDWIDE [PERSON_NAME]'" at bounding box center [87, 76] width 162 height 12
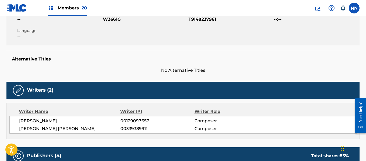
scroll to position [161, 0]
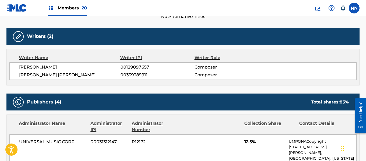
click at [34, 69] on span "[PERSON_NAME]" at bounding box center [69, 67] width 101 height 6
click at [37, 77] on span "[PERSON_NAME] [PERSON_NAME]" at bounding box center [69, 75] width 101 height 6
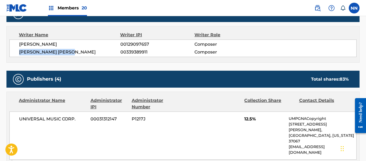
scroll to position [215, 0]
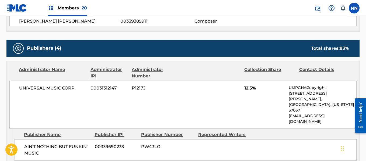
click at [243, 88] on div "UNIVERSAL MUSIC CORP. 00031312147 P1217J 12.5% UMPGNACopyright [STREET_ADDRESS]…" at bounding box center [182, 105] width 347 height 48
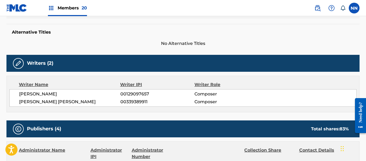
scroll to position [0, 0]
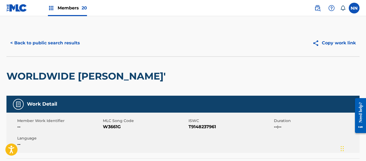
click at [38, 70] on div "WORLDWIDE [PERSON_NAME]'" at bounding box center [87, 76] width 162 height 39
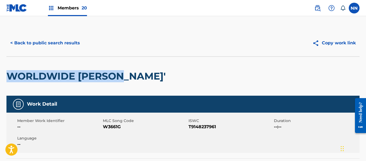
click at [46, 43] on button "< Back to public search results" at bounding box center [44, 42] width 77 height 13
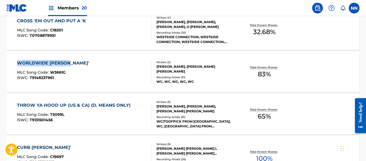
scroll to position [2082, 0]
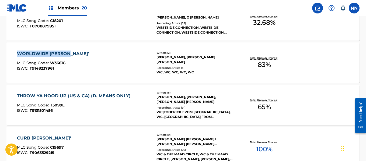
click at [56, 95] on div "THROW YA HOOD UP (US & CA) (D. MEANS ONLY)" at bounding box center [75, 96] width 116 height 6
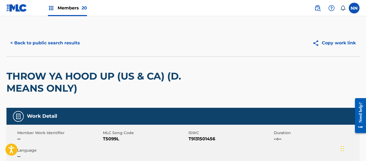
click at [38, 73] on h2 "THROW YA HOOD UP (US & CA) (D. MEANS ONLY)" at bounding box center [112, 82] width 212 height 24
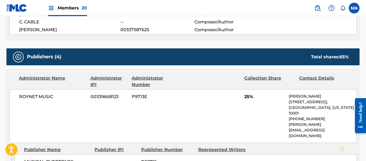
scroll to position [269, 0]
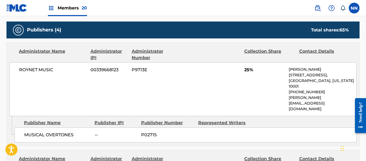
click at [37, 132] on span "MUSICAL OVERTONES" at bounding box center [57, 135] width 66 height 6
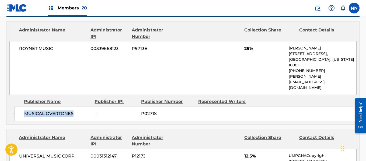
scroll to position [323, 0]
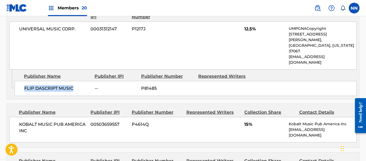
scroll to position [430, 0]
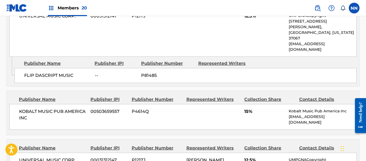
click at [35, 157] on span "UNIVERSAL MUSIC CORP." at bounding box center [52, 160] width 67 height 6
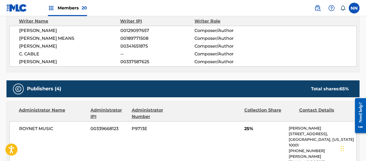
scroll to position [161, 0]
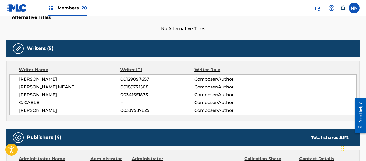
drag, startPoint x: 30, startPoint y: 78, endPoint x: 27, endPoint y: 82, distance: 4.8
click at [28, 80] on span "[PERSON_NAME]" at bounding box center [69, 79] width 101 height 6
click at [32, 87] on span "[PERSON_NAME] MEANS" at bounding box center [69, 87] width 101 height 6
click at [35, 93] on span "[PERSON_NAME]" at bounding box center [69, 95] width 101 height 6
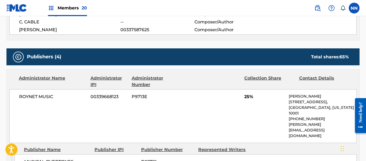
click at [250, 100] on span "25%" at bounding box center [264, 97] width 40 height 6
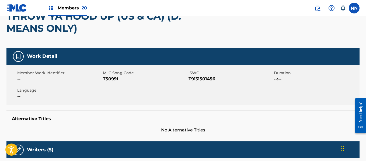
scroll to position [0, 0]
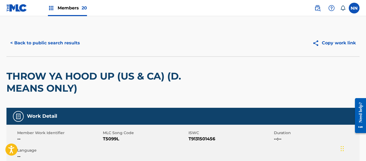
click at [31, 68] on div "THROW YA HOOD UP (US & CA) (D. MEANS ONLY)" at bounding box center [112, 82] width 212 height 51
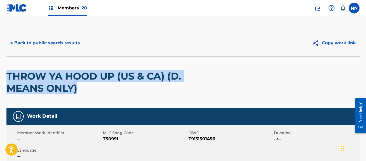
click at [34, 42] on button "< Back to public search results" at bounding box center [44, 42] width 77 height 13
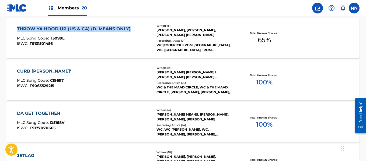
scroll to position [2152, 0]
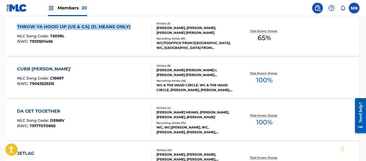
click at [28, 68] on div "CURB [PERSON_NAME]'" at bounding box center [45, 69] width 57 height 6
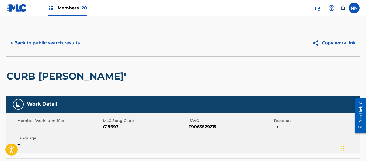
click at [34, 75] on h2 "CURB [PERSON_NAME]'" at bounding box center [67, 76] width 122 height 12
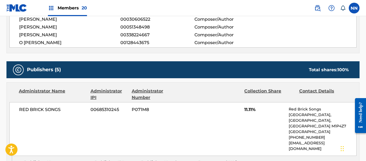
scroll to position [323, 0]
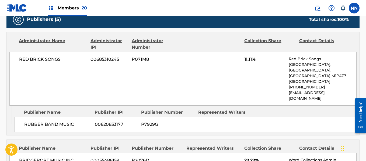
click at [35, 121] on span "RUBBER BAND MUSIC" at bounding box center [57, 124] width 66 height 6
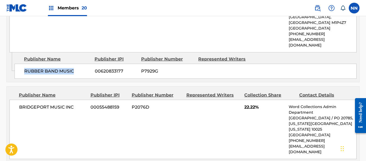
scroll to position [377, 0]
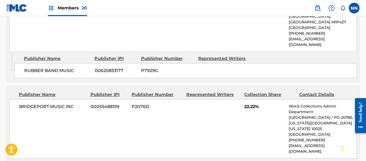
click at [27, 104] on span "BRIDGEPORT MUSIC INC" at bounding box center [52, 107] width 67 height 6
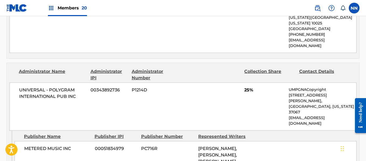
scroll to position [484, 0]
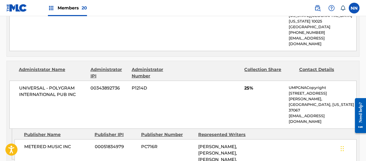
click at [33, 144] on span "METERED MUSIC INC" at bounding box center [57, 147] width 66 height 6
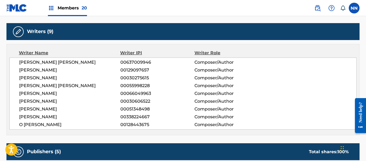
scroll to position [188, 0]
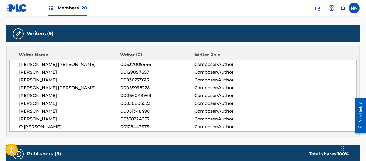
click at [31, 70] on span "[PERSON_NAME]" at bounding box center [69, 72] width 101 height 6
click at [35, 64] on span "[PERSON_NAME] [PERSON_NAME]" at bounding box center [69, 64] width 101 height 6
click at [30, 81] on span "[PERSON_NAME]" at bounding box center [69, 80] width 101 height 6
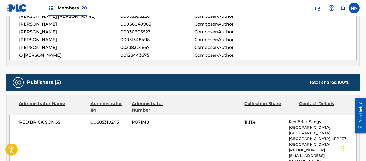
scroll to position [269, 0]
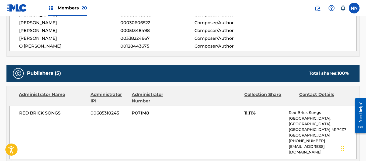
click at [247, 115] on span "11.11%" at bounding box center [264, 113] width 40 height 6
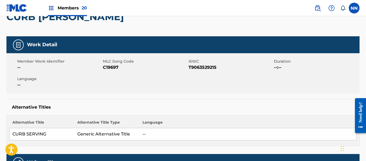
scroll to position [0, 0]
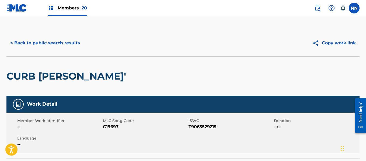
click at [15, 78] on h2 "CURB [PERSON_NAME]'" at bounding box center [67, 76] width 122 height 12
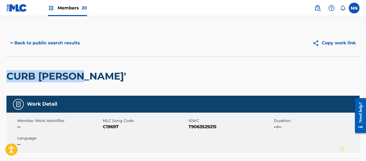
click at [38, 43] on button "< Back to public search results" at bounding box center [44, 42] width 77 height 13
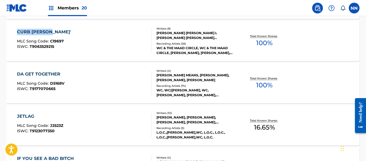
scroll to position [2194, 0]
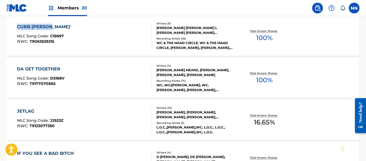
click at [40, 64] on div "DA GET TOGETHER MLC Song Code : D5168V ISWC : T9177070665 Writers ( 4 ) [PERSON…" at bounding box center [182, 78] width 353 height 40
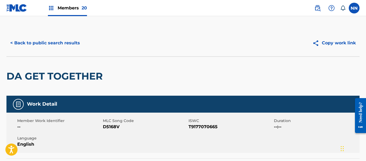
drag, startPoint x: 32, startPoint y: 75, endPoint x: 19, endPoint y: 98, distance: 27.2
click at [28, 80] on h2 "DA GET TOGETHER" at bounding box center [55, 76] width 99 height 12
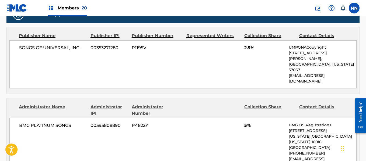
scroll to position [296, 0]
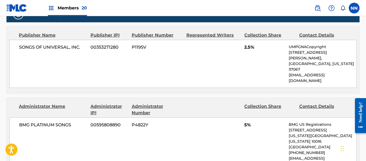
click at [31, 47] on span "SONGS OF UNIVERSAL, INC." at bounding box center [52, 47] width 67 height 6
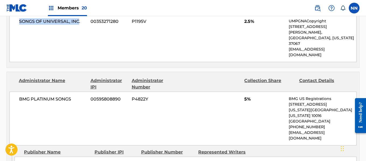
scroll to position [323, 0]
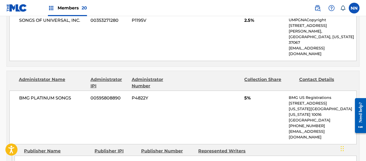
click at [34, 95] on span "BMG PLATINUM SONGS" at bounding box center [52, 98] width 67 height 6
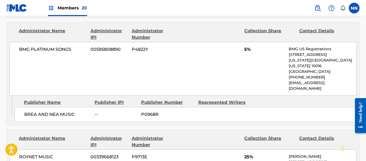
scroll to position [377, 0]
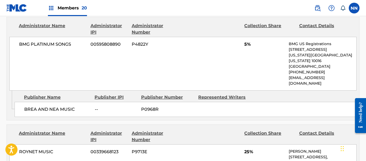
click at [40, 102] on div "BREA AND NEA MUSIC -- P0968R" at bounding box center [186, 109] width 342 height 15
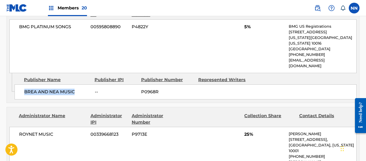
scroll to position [404, 0]
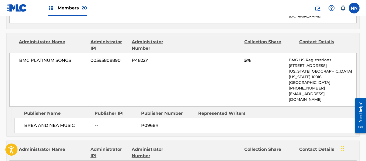
scroll to position [269, 0]
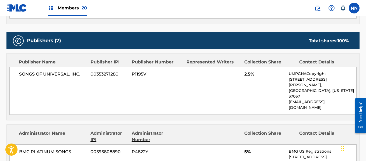
click at [250, 74] on span "2.5%" at bounding box center [264, 74] width 40 height 6
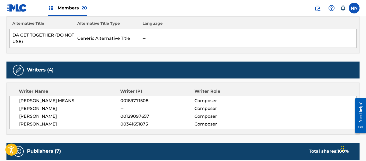
scroll to position [161, 0]
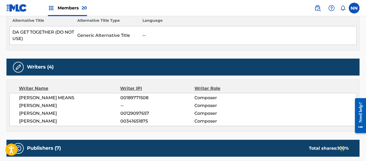
click at [35, 98] on span "[PERSON_NAME] MEANS" at bounding box center [69, 98] width 101 height 6
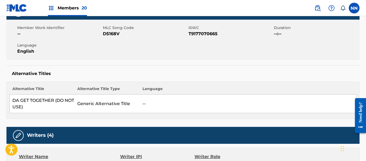
scroll to position [27, 0]
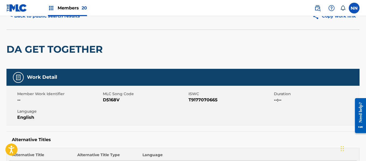
drag, startPoint x: 16, startPoint y: 49, endPoint x: 18, endPoint y: 60, distance: 11.1
click at [18, 59] on div "DA GET TOGETHER" at bounding box center [55, 49] width 99 height 39
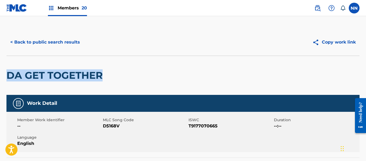
scroll to position [0, 0]
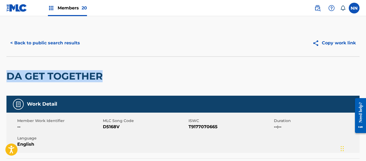
click at [40, 43] on button "< Back to public search results" at bounding box center [44, 42] width 77 height 13
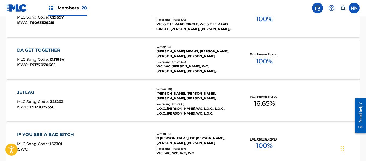
scroll to position [2213, 0]
click at [26, 90] on div "JETLAG" at bounding box center [40, 92] width 46 height 6
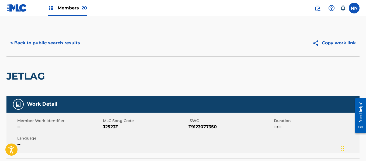
click at [30, 79] on h2 "JETLAG" at bounding box center [26, 76] width 41 height 12
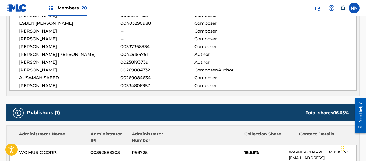
scroll to position [242, 0]
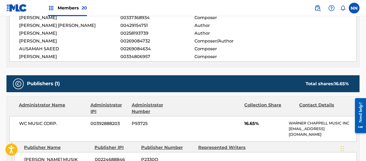
click at [31, 125] on span "WC MUSIC CORP." at bounding box center [52, 124] width 67 height 6
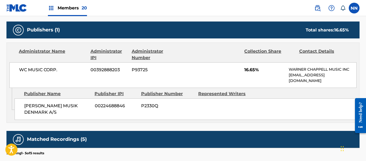
click at [36, 105] on span "[PERSON_NAME] MUSIK DENMARK A/S" at bounding box center [57, 109] width 66 height 13
click at [24, 69] on span "WC MUSIC CORP." at bounding box center [52, 70] width 67 height 6
click at [243, 71] on div "WC MUSIC CORP. 00392888203 P93725 16.65% [PERSON_NAME] MUSIC INC [EMAIL_ADDRESS…" at bounding box center [182, 75] width 347 height 26
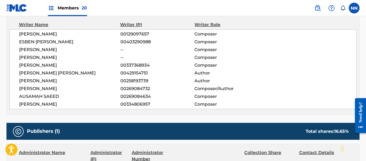
scroll to position [188, 0]
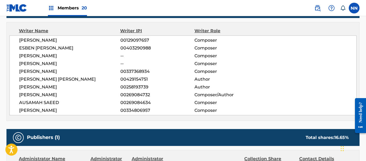
click at [23, 39] on span "[PERSON_NAME]" at bounding box center [69, 40] width 101 height 6
click at [26, 48] on span "ESBEN [PERSON_NAME]" at bounding box center [69, 48] width 101 height 6
click at [21, 58] on span "[PERSON_NAME]" at bounding box center [69, 56] width 101 height 6
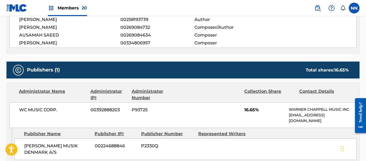
scroll to position [296, 0]
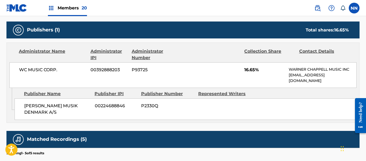
click at [246, 68] on span "16.65%" at bounding box center [264, 70] width 40 height 6
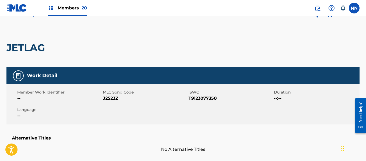
scroll to position [27, 0]
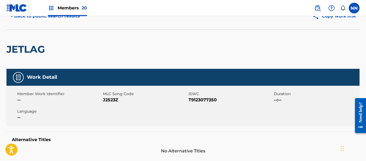
click at [20, 44] on h2 "JETLAG" at bounding box center [26, 49] width 41 height 12
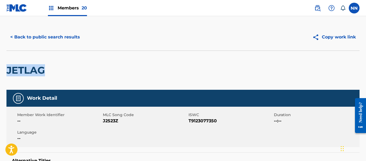
scroll to position [0, 0]
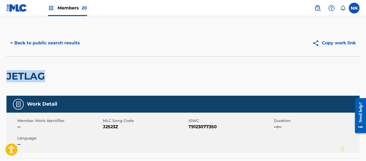
click at [30, 43] on button "< Back to public search results" at bounding box center [44, 42] width 77 height 13
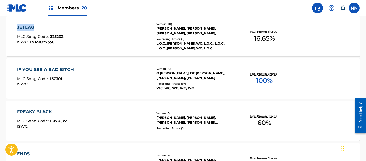
scroll to position [2278, 0]
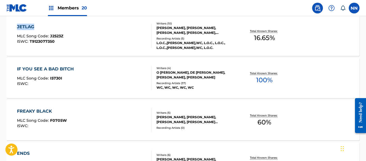
click at [56, 69] on div "IF YOU SEE A BAD BITCH" at bounding box center [46, 69] width 59 height 6
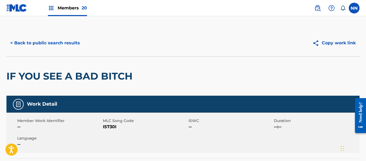
click at [51, 73] on h2 "IF YOU SEE A BAD BITCH" at bounding box center [70, 76] width 129 height 12
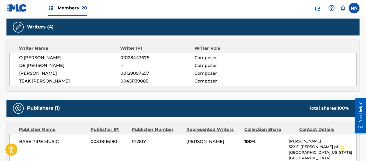
scroll to position [161, 0]
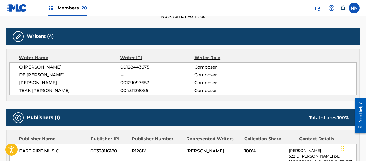
click at [33, 83] on span "[PERSON_NAME]" at bounding box center [69, 83] width 101 height 6
click at [38, 67] on span "O [PERSON_NAME]" at bounding box center [69, 67] width 101 height 6
click at [33, 75] on span "DE [PERSON_NAME]" at bounding box center [69, 75] width 101 height 6
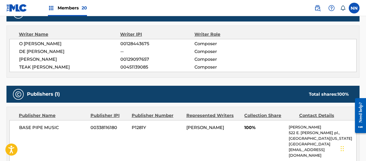
scroll to position [215, 0]
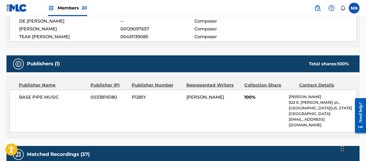
click at [246, 98] on span "100%" at bounding box center [264, 97] width 40 height 6
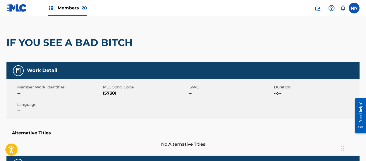
scroll to position [0, 0]
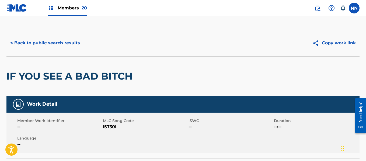
click at [24, 78] on h2 "IF YOU SEE A BAD BITCH" at bounding box center [70, 76] width 129 height 12
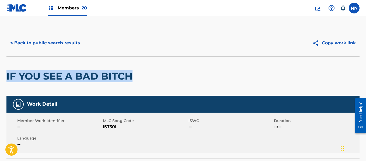
click at [45, 45] on button "< Back to public search results" at bounding box center [44, 42] width 77 height 13
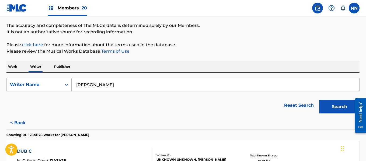
scroll to position [2267, 0]
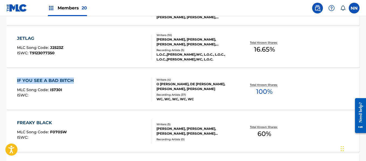
click at [37, 120] on div "FREAKY BLACK" at bounding box center [42, 123] width 50 height 6
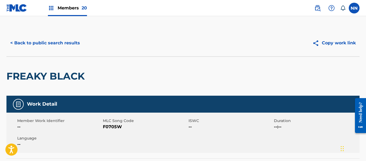
click at [45, 72] on h2 "FREAKY BLACK" at bounding box center [46, 76] width 81 height 12
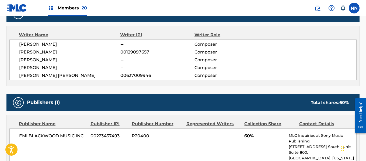
scroll to position [215, 0]
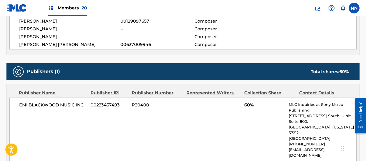
click at [40, 103] on span "EMI BLACKWOOD MUSIC INC" at bounding box center [52, 105] width 67 height 6
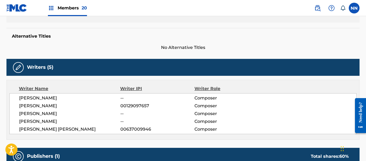
scroll to position [126, 0]
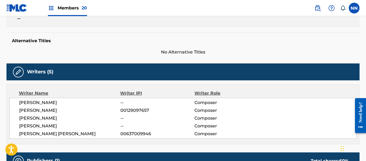
click at [34, 111] on span "[PERSON_NAME]" at bounding box center [69, 110] width 101 height 6
click at [30, 101] on span "[PERSON_NAME]" at bounding box center [69, 103] width 101 height 6
click at [32, 119] on span "[PERSON_NAME]" at bounding box center [69, 118] width 101 height 6
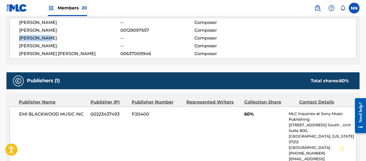
scroll to position [207, 0]
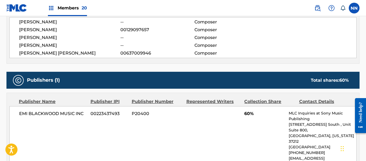
click at [244, 115] on div "EMI [PERSON_NAME] MUSIC INC 00223437493 P20400 60% MLC Inquiries at Sony Music …" at bounding box center [182, 138] width 347 height 65
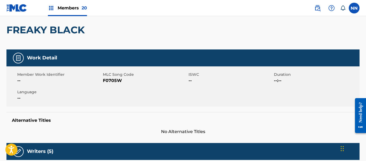
scroll to position [45, 0]
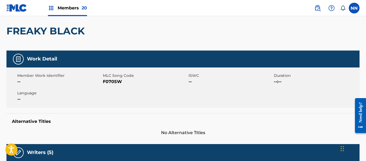
click at [22, 34] on h2 "FREAKY BLACK" at bounding box center [46, 31] width 81 height 12
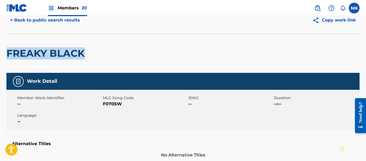
scroll to position [0, 0]
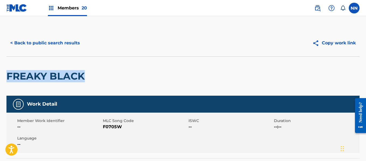
click at [37, 46] on button "< Back to public search results" at bounding box center [44, 42] width 77 height 13
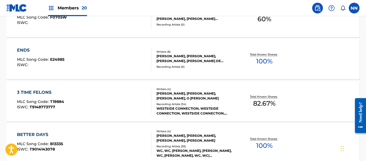
scroll to position [2390, 0]
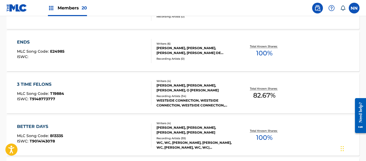
click at [21, 43] on div "ENDS" at bounding box center [40, 42] width 47 height 6
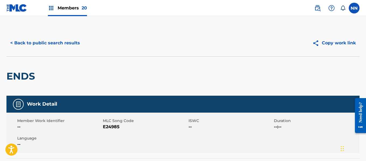
click at [22, 77] on h2 "ENDS" at bounding box center [21, 76] width 31 height 12
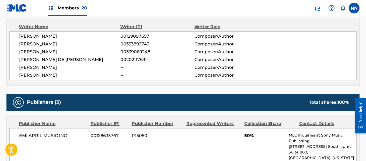
scroll to position [161, 0]
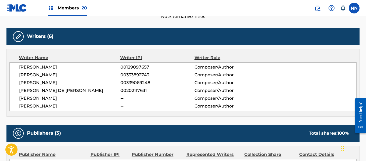
click at [30, 65] on span "[PERSON_NAME]" at bounding box center [69, 67] width 101 height 6
click at [32, 75] on span "[PERSON_NAME]" at bounding box center [69, 75] width 101 height 6
click at [37, 80] on span "[PERSON_NAME]" at bounding box center [69, 83] width 101 height 6
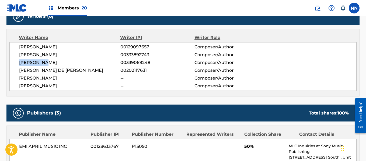
scroll to position [215, 0]
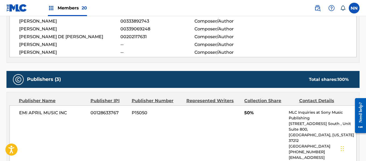
click at [248, 115] on span "50%" at bounding box center [264, 113] width 40 height 6
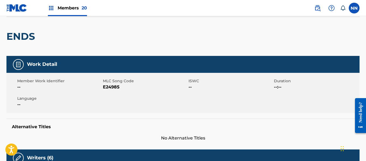
scroll to position [27, 0]
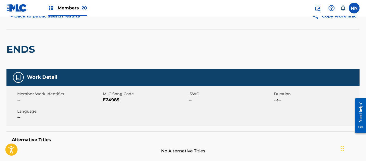
click at [17, 51] on h2 "ENDS" at bounding box center [21, 49] width 31 height 12
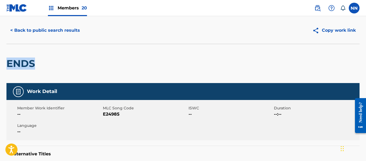
scroll to position [0, 0]
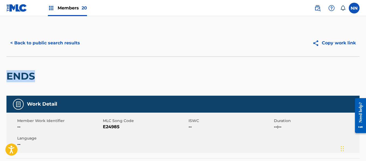
click at [34, 39] on button "< Back to public search results" at bounding box center [44, 42] width 77 height 13
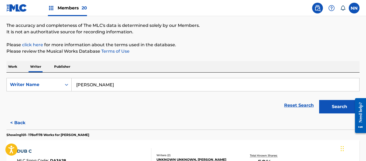
scroll to position [2351, 0]
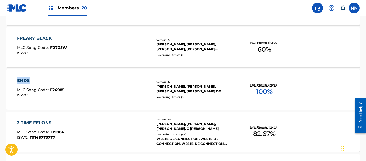
click at [37, 120] on div "3 TIME FELONS" at bounding box center [40, 123] width 47 height 6
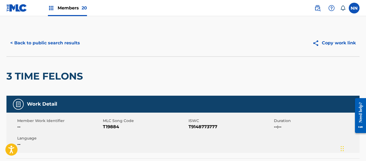
click at [30, 74] on h2 "3 TIME FELONS" at bounding box center [45, 76] width 79 height 12
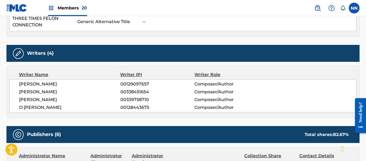
scroll to position [188, 0]
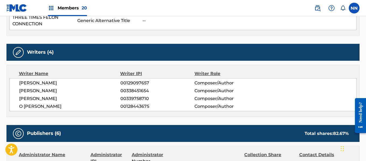
click at [33, 84] on span "[PERSON_NAME]" at bounding box center [69, 83] width 101 height 6
click at [30, 93] on span "[PERSON_NAME]" at bounding box center [69, 91] width 101 height 6
click at [31, 96] on span "[PERSON_NAME]" at bounding box center [69, 99] width 101 height 6
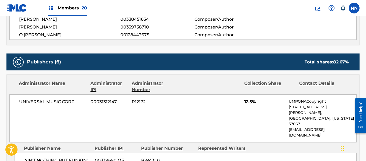
scroll to position [269, 0]
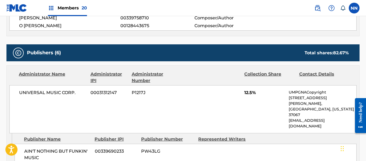
click at [244, 94] on span "12.5%" at bounding box center [264, 93] width 40 height 6
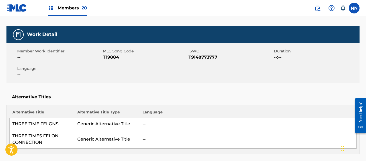
scroll to position [0, 0]
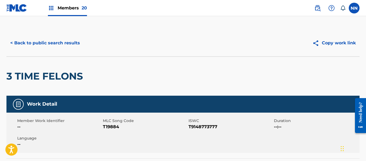
click at [13, 75] on h2 "3 TIME FELONS" at bounding box center [45, 76] width 79 height 12
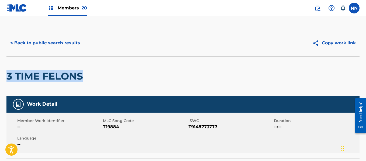
click at [48, 44] on button "< Back to public search results" at bounding box center [44, 42] width 77 height 13
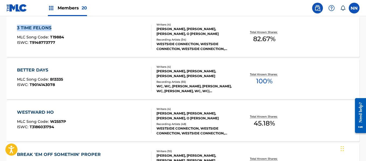
scroll to position [2447, 0]
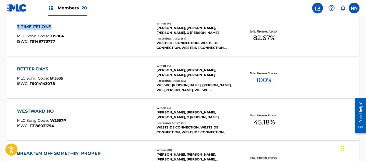
click at [39, 69] on div "BETTER DAYS" at bounding box center [40, 69] width 46 height 6
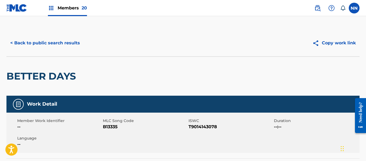
click at [37, 77] on h2 "BETTER DAYS" at bounding box center [42, 76] width 72 height 12
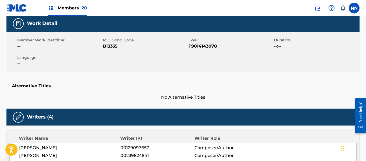
scroll to position [108, 0]
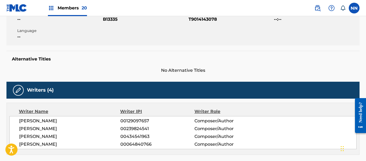
click at [44, 120] on span "[PERSON_NAME]" at bounding box center [69, 121] width 101 height 6
click at [40, 130] on span "[PERSON_NAME]" at bounding box center [69, 129] width 101 height 6
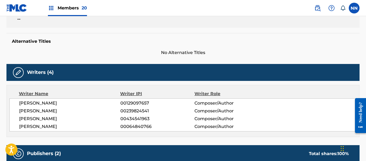
scroll to position [135, 0]
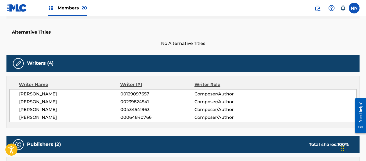
click at [37, 109] on span "[PERSON_NAME]" at bounding box center [69, 110] width 101 height 6
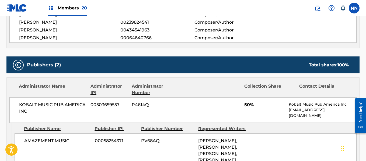
scroll to position [215, 0]
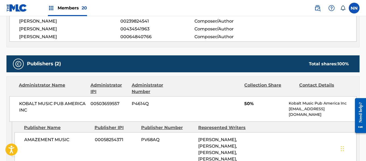
click at [245, 104] on span "50%" at bounding box center [264, 104] width 40 height 6
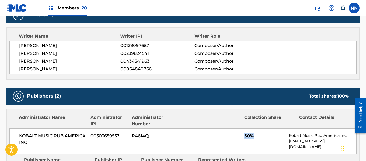
scroll to position [54, 0]
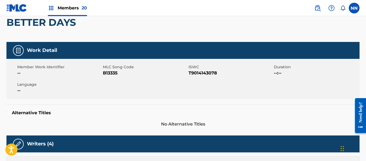
click at [25, 24] on h2 "BETTER DAYS" at bounding box center [42, 22] width 72 height 12
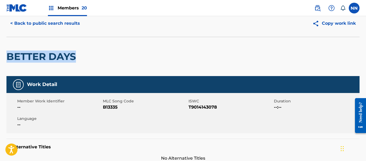
scroll to position [0, 0]
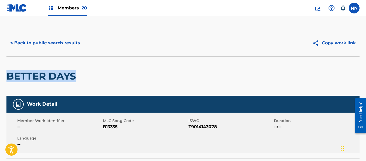
click at [46, 43] on button "< Back to public search results" at bounding box center [44, 42] width 77 height 13
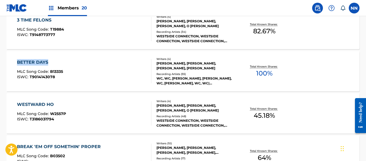
scroll to position [2463, 0]
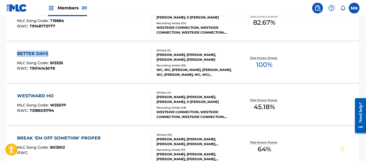
click at [32, 96] on div "WESTWARD HO" at bounding box center [41, 96] width 49 height 6
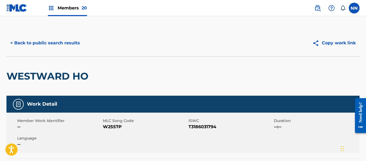
click at [31, 74] on h2 "WESTWARD HO" at bounding box center [48, 76] width 84 height 12
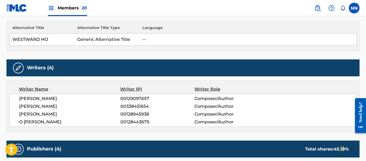
scroll to position [161, 0]
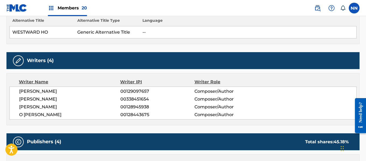
click at [31, 90] on span "[PERSON_NAME]" at bounding box center [69, 91] width 101 height 6
click at [30, 94] on span "[PERSON_NAME]" at bounding box center [69, 91] width 101 height 6
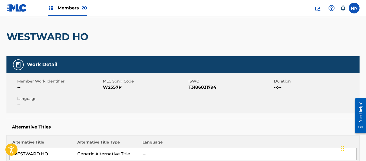
scroll to position [135, 0]
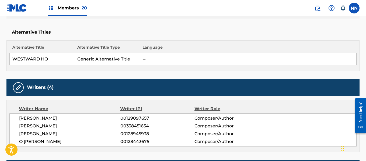
click at [34, 129] on span "[PERSON_NAME]" at bounding box center [69, 126] width 101 height 6
click at [38, 134] on span "[PERSON_NAME]" at bounding box center [69, 134] width 101 height 6
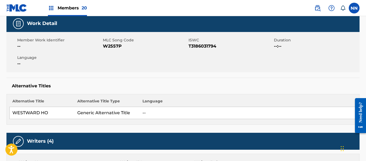
scroll to position [215, 0]
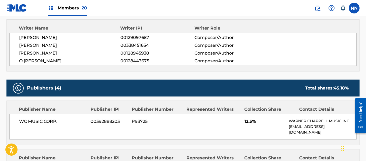
click at [241, 124] on div "WC MUSIC CORP. 00392888203 P93725 12.5% [PERSON_NAME] MUSIC INC [EMAIL_ADDRESS]…" at bounding box center [182, 127] width 347 height 26
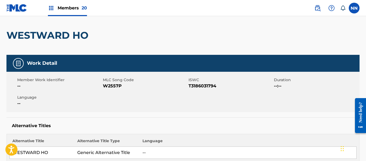
scroll to position [0, 0]
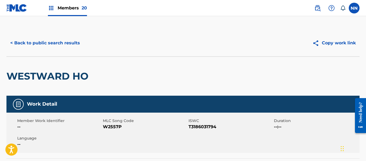
click at [24, 74] on h2 "WESTWARD HO" at bounding box center [48, 76] width 84 height 12
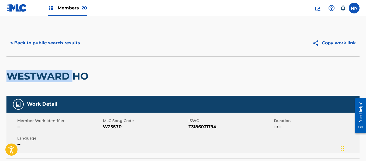
click at [24, 74] on h2 "WESTWARD HO" at bounding box center [48, 76] width 84 height 12
click at [34, 44] on button "< Back to public search results" at bounding box center [44, 42] width 77 height 13
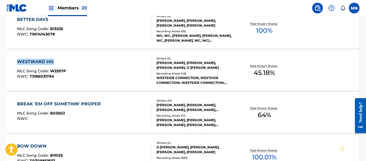
scroll to position [2505, 0]
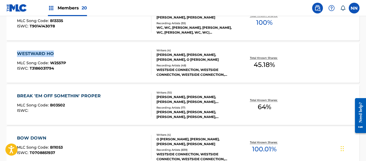
click at [35, 94] on div "BREAK 'EM OFF SOMETHIN' PROPER" at bounding box center [60, 96] width 86 height 6
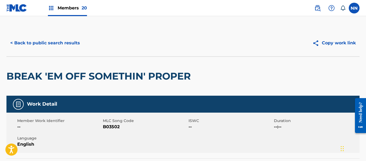
click at [37, 75] on h2 "BREAK 'EM OFF SOMETHIN' PROPER" at bounding box center [99, 76] width 187 height 12
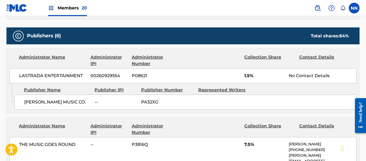
scroll to position [377, 0]
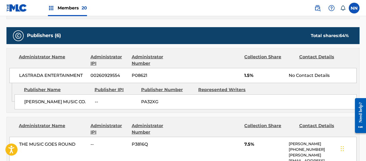
click at [44, 103] on span "[PERSON_NAME] MUSIC CO." at bounding box center [57, 102] width 66 height 6
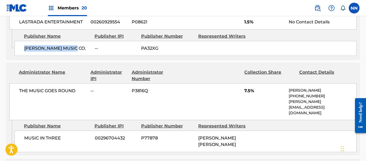
scroll to position [430, 0]
click at [37, 135] on span "MUSIC IN THREE" at bounding box center [57, 138] width 66 height 6
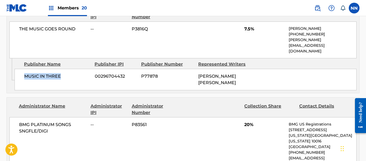
scroll to position [538, 0]
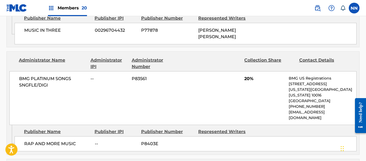
click at [34, 141] on span "RAP AND MORE MUSIC" at bounding box center [57, 144] width 66 height 6
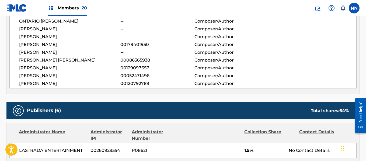
scroll to position [296, 0]
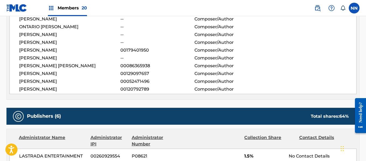
click at [34, 74] on span "[PERSON_NAME]" at bounding box center [69, 73] width 101 height 6
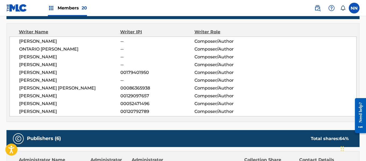
scroll to position [242, 0]
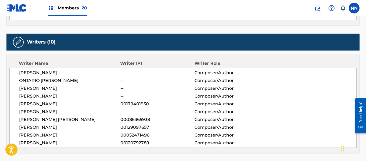
click at [26, 72] on span "[PERSON_NAME]" at bounding box center [69, 73] width 101 height 6
click at [29, 77] on span "ONTARIO [PERSON_NAME]" at bounding box center [69, 80] width 101 height 6
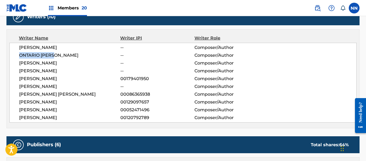
scroll to position [323, 0]
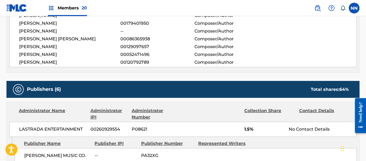
click at [247, 128] on span "1.5%" at bounding box center [264, 129] width 40 height 6
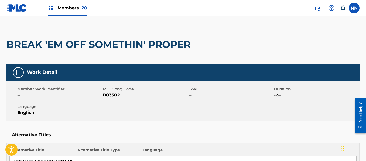
scroll to position [27, 0]
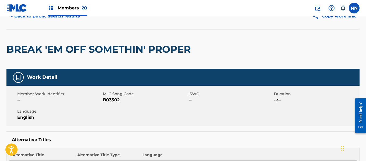
click at [23, 46] on h2 "BREAK 'EM OFF SOMETHIN' PROPER" at bounding box center [99, 49] width 187 height 12
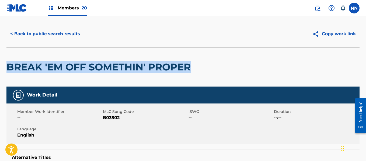
scroll to position [0, 0]
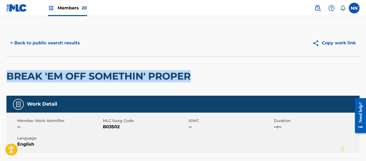
click at [34, 42] on button "< Back to public search results" at bounding box center [44, 42] width 77 height 13
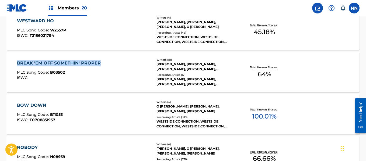
scroll to position [2547, 0]
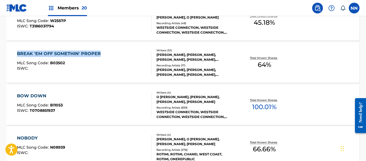
click at [41, 96] on div "BOW DOWN" at bounding box center [40, 96] width 46 height 6
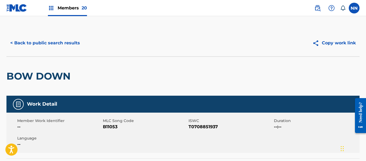
click at [31, 76] on h2 "BOW DOWN" at bounding box center [39, 76] width 67 height 12
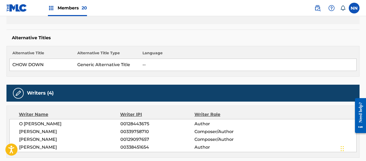
scroll to position [135, 0]
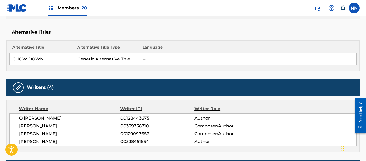
click at [35, 134] on span "[PERSON_NAME]" at bounding box center [69, 134] width 101 height 6
click at [32, 119] on span "O [PERSON_NAME]" at bounding box center [69, 118] width 101 height 6
click at [32, 125] on span "[PERSON_NAME]" at bounding box center [69, 126] width 101 height 6
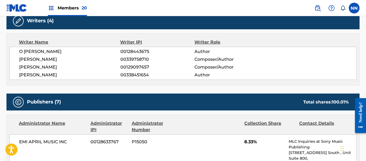
scroll to position [215, 0]
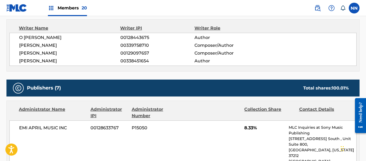
click at [239, 132] on div "EMI APRIL MUSIC INC 00128633767 P15050 8.33% MLC Inquiries at Sony Music Publis…" at bounding box center [182, 153] width 347 height 65
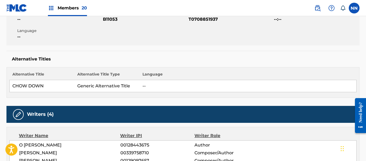
scroll to position [0, 0]
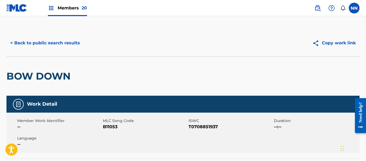
click at [36, 43] on button "< Back to public search results" at bounding box center [44, 42] width 77 height 13
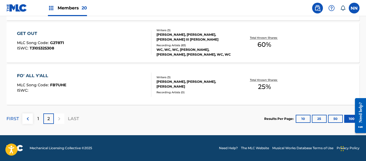
scroll to position [3289, 0]
